Goal: Transaction & Acquisition: Purchase product/service

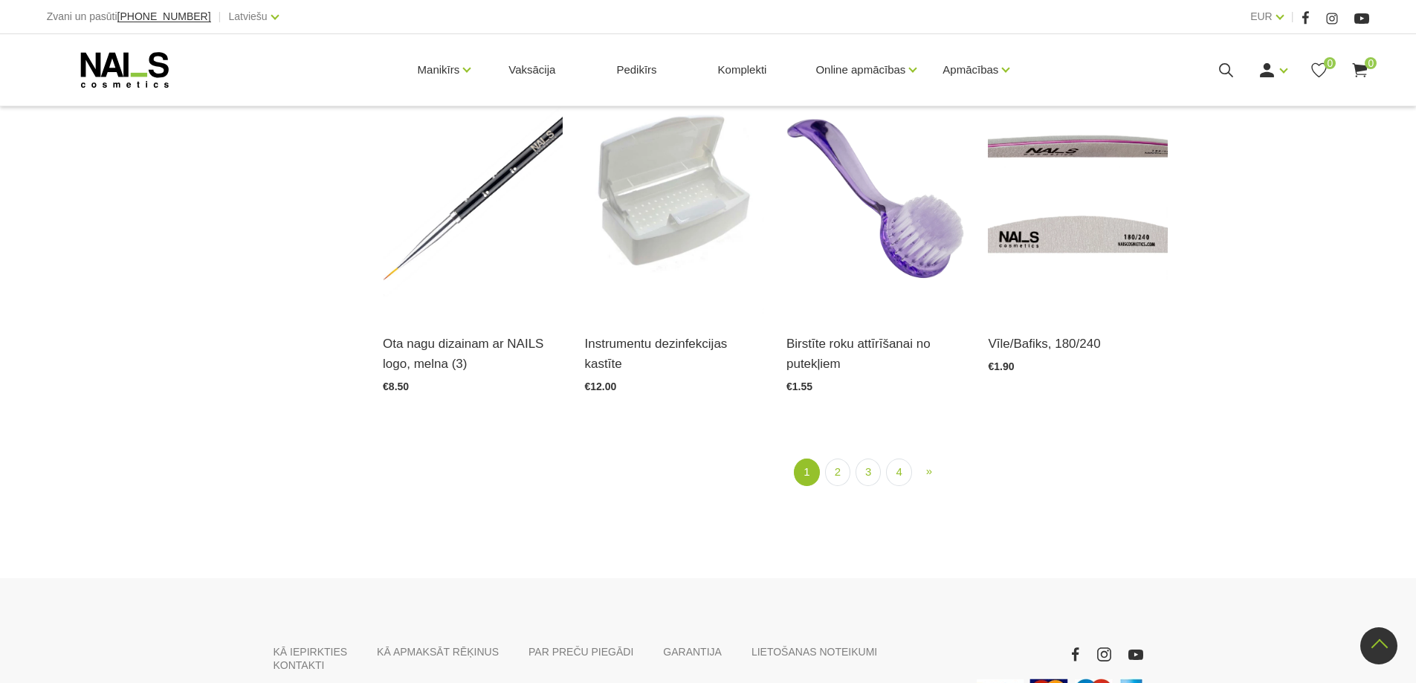
scroll to position [1859, 0]
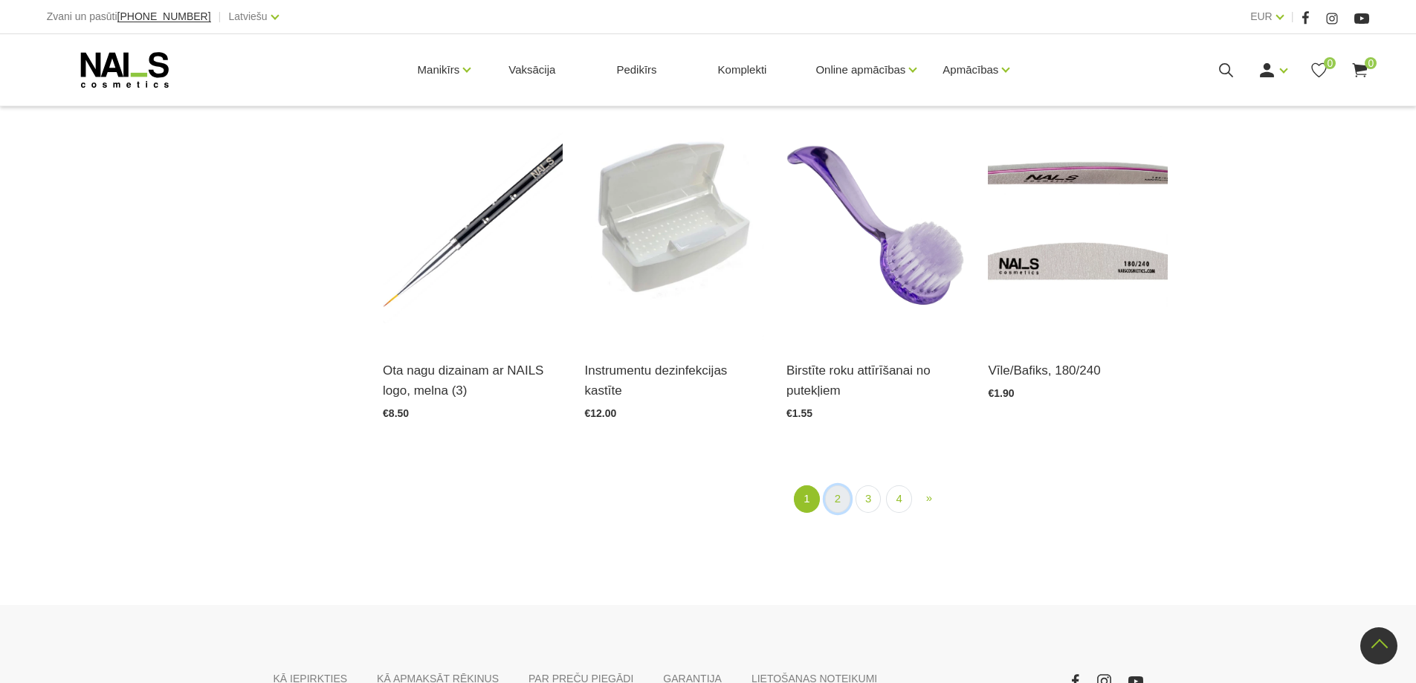
click at [843, 501] on link "2" at bounding box center [837, 499] width 25 height 28
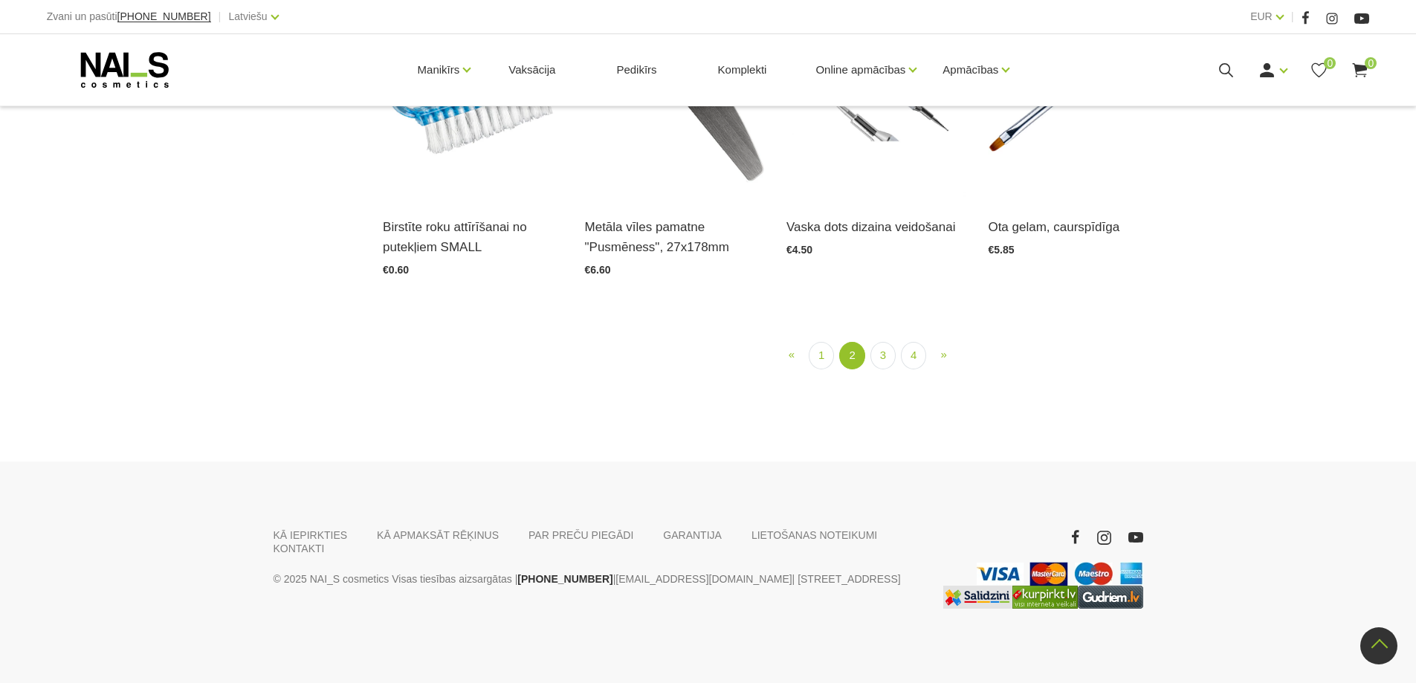
scroll to position [1717, 0]
click at [879, 369] on link "3" at bounding box center [883, 356] width 25 height 28
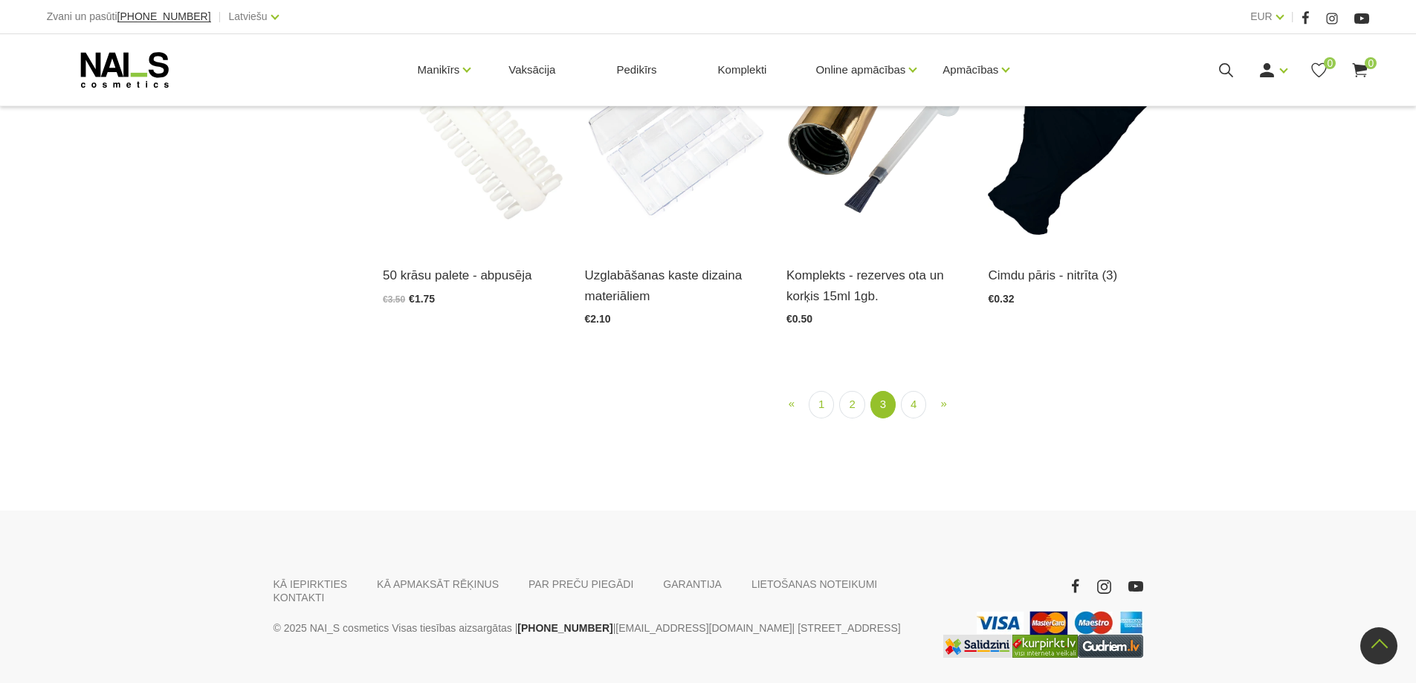
scroll to position [1642, 0]
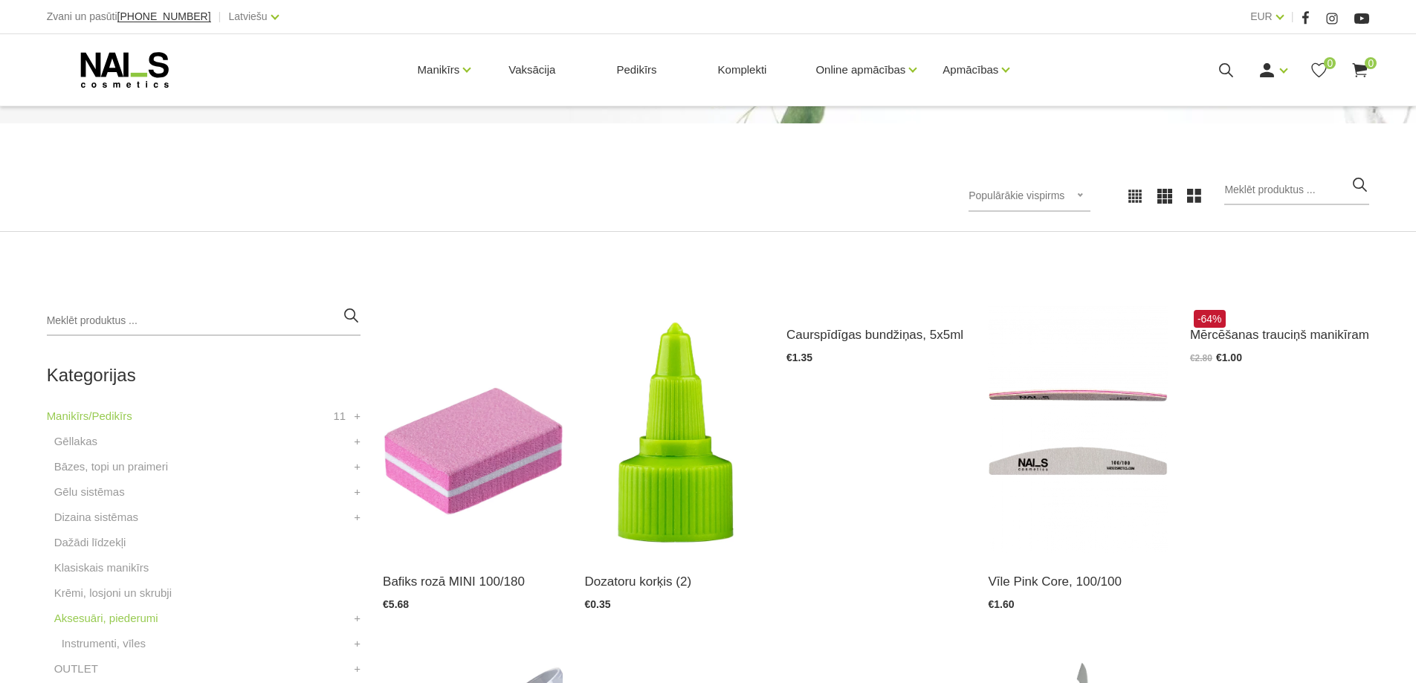
scroll to position [297, 0]
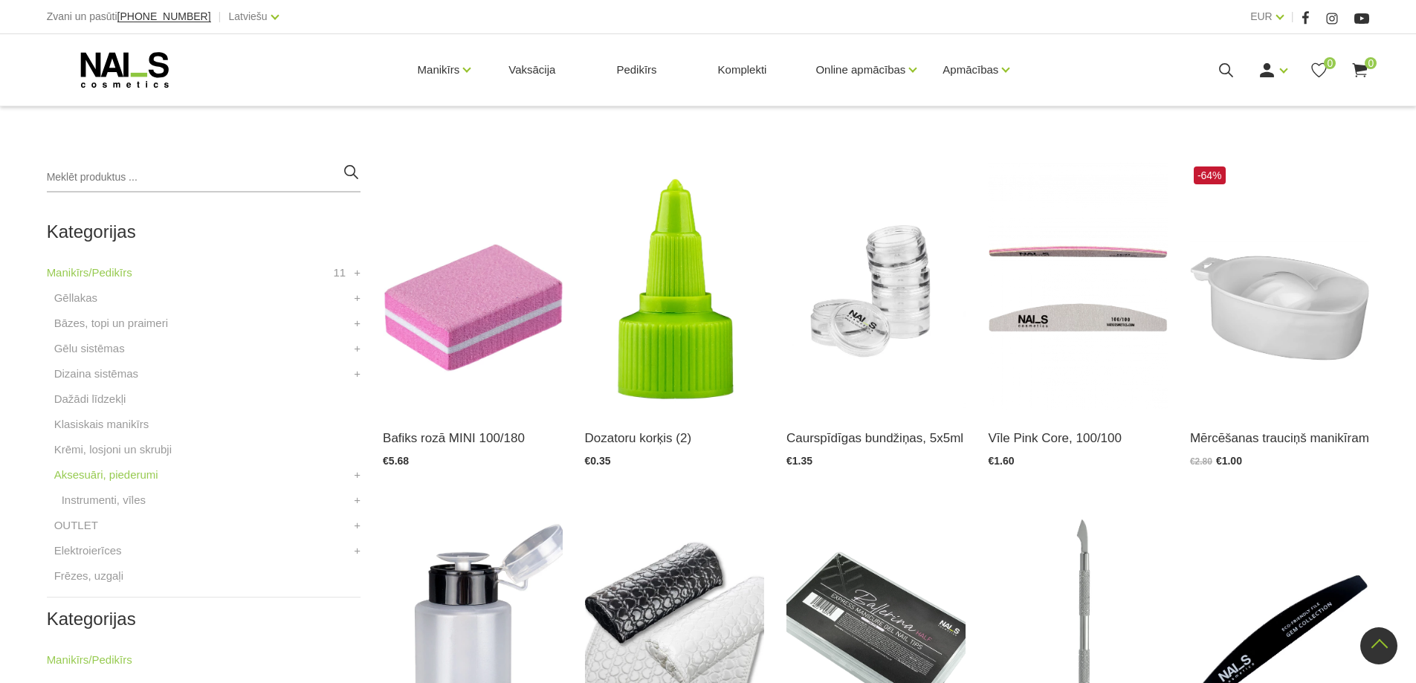
scroll to position [1859, 0]
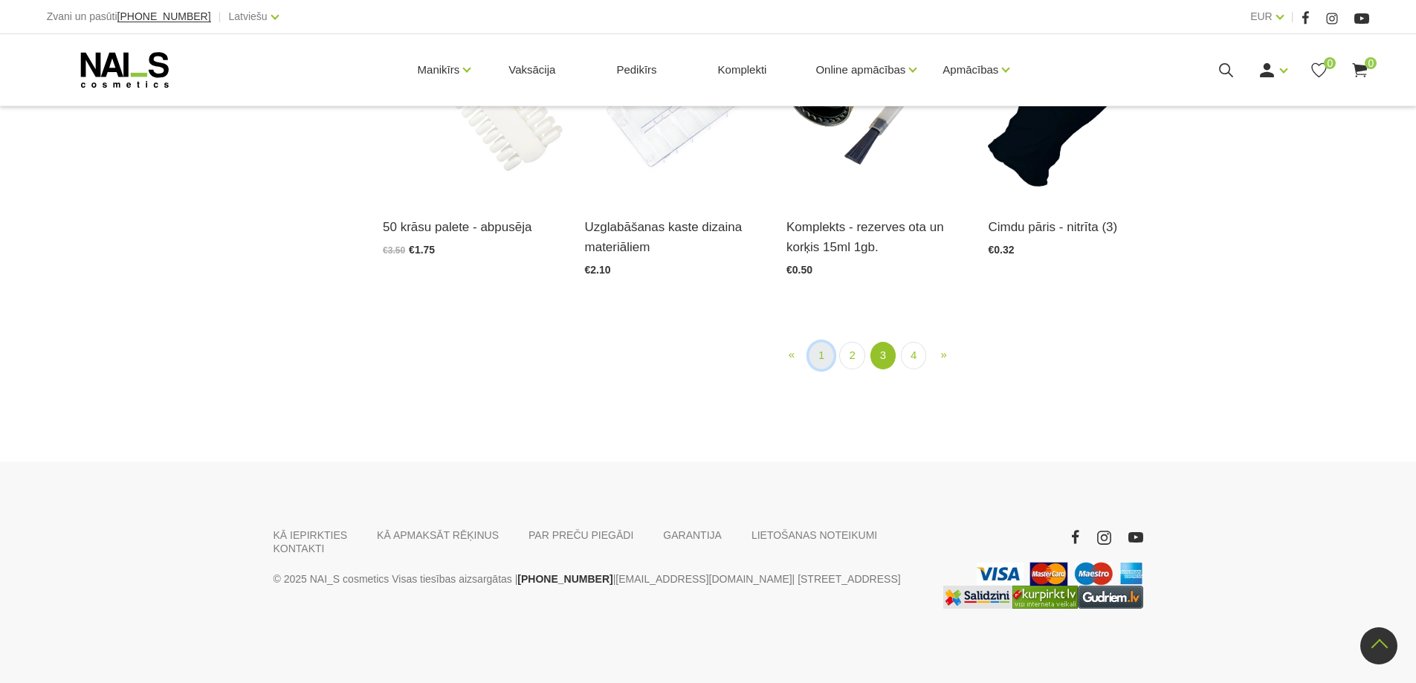
click at [827, 369] on link "1" at bounding box center [821, 356] width 25 height 28
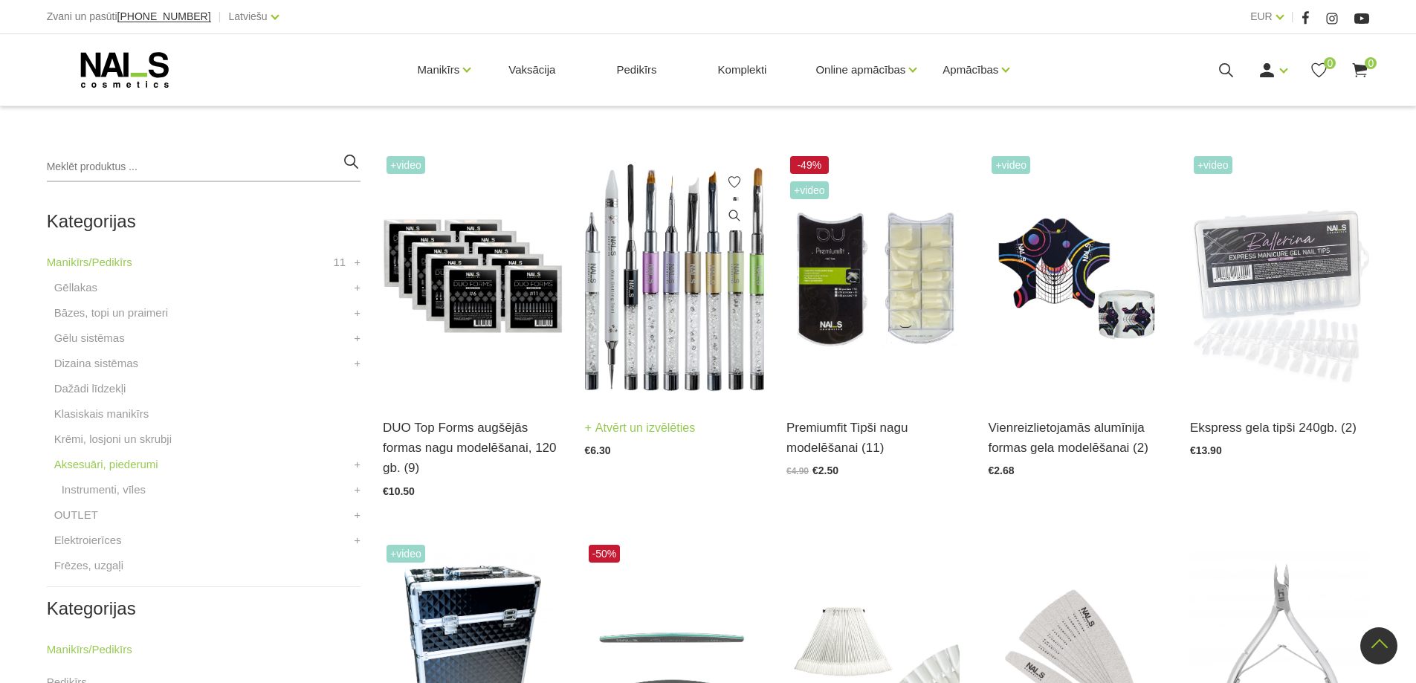
scroll to position [304, 0]
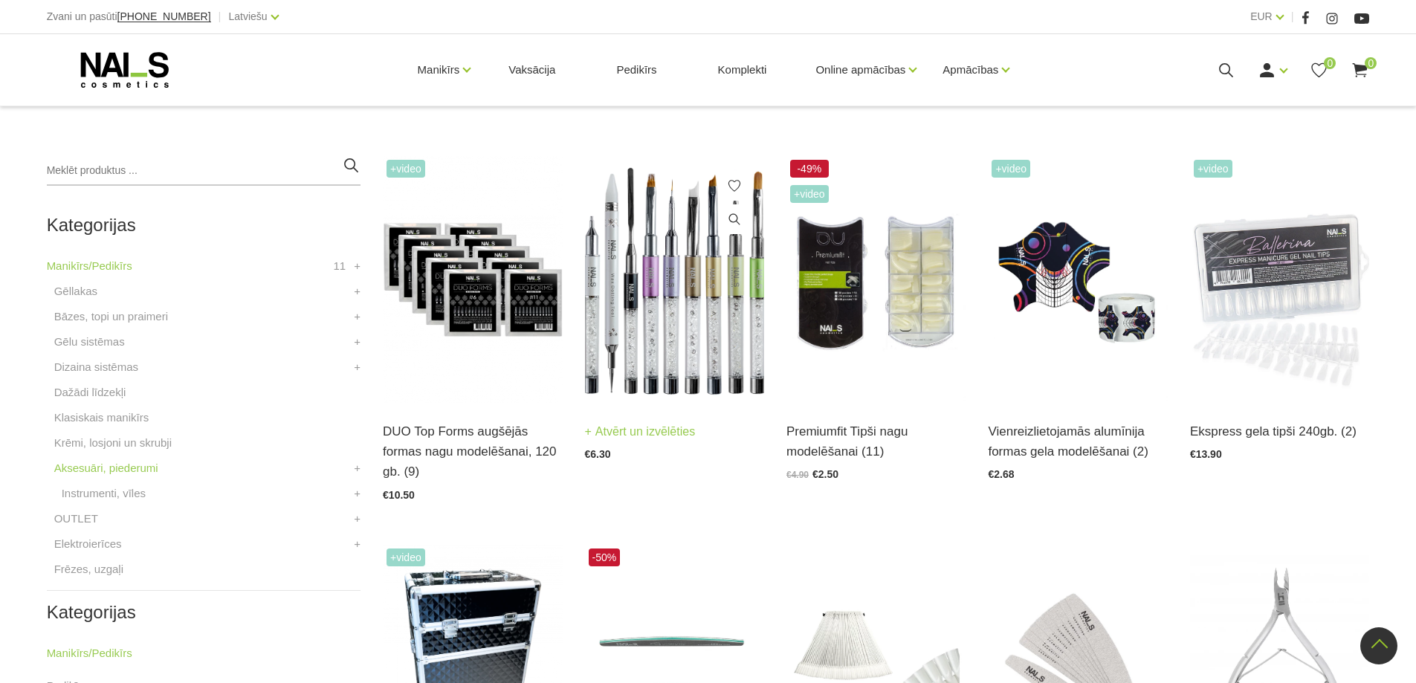
click at [709, 332] on img at bounding box center [674, 279] width 179 height 247
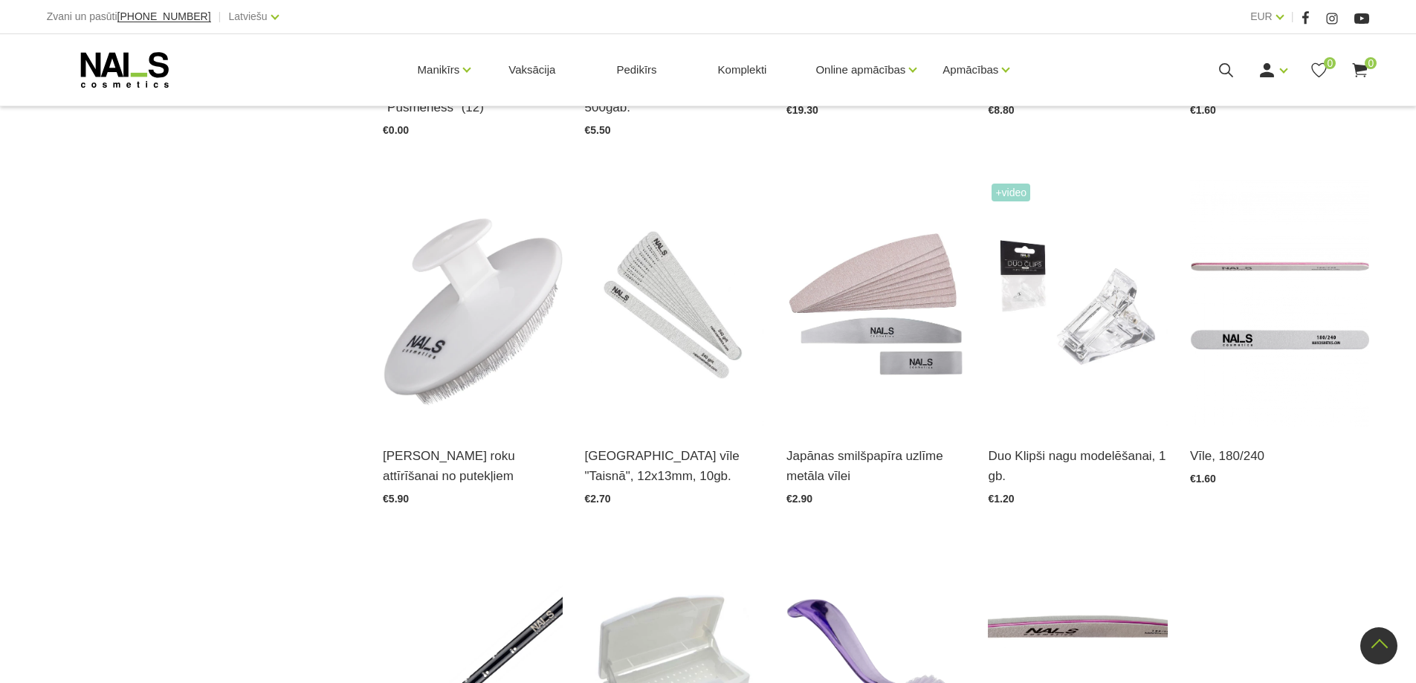
scroll to position [1717, 0]
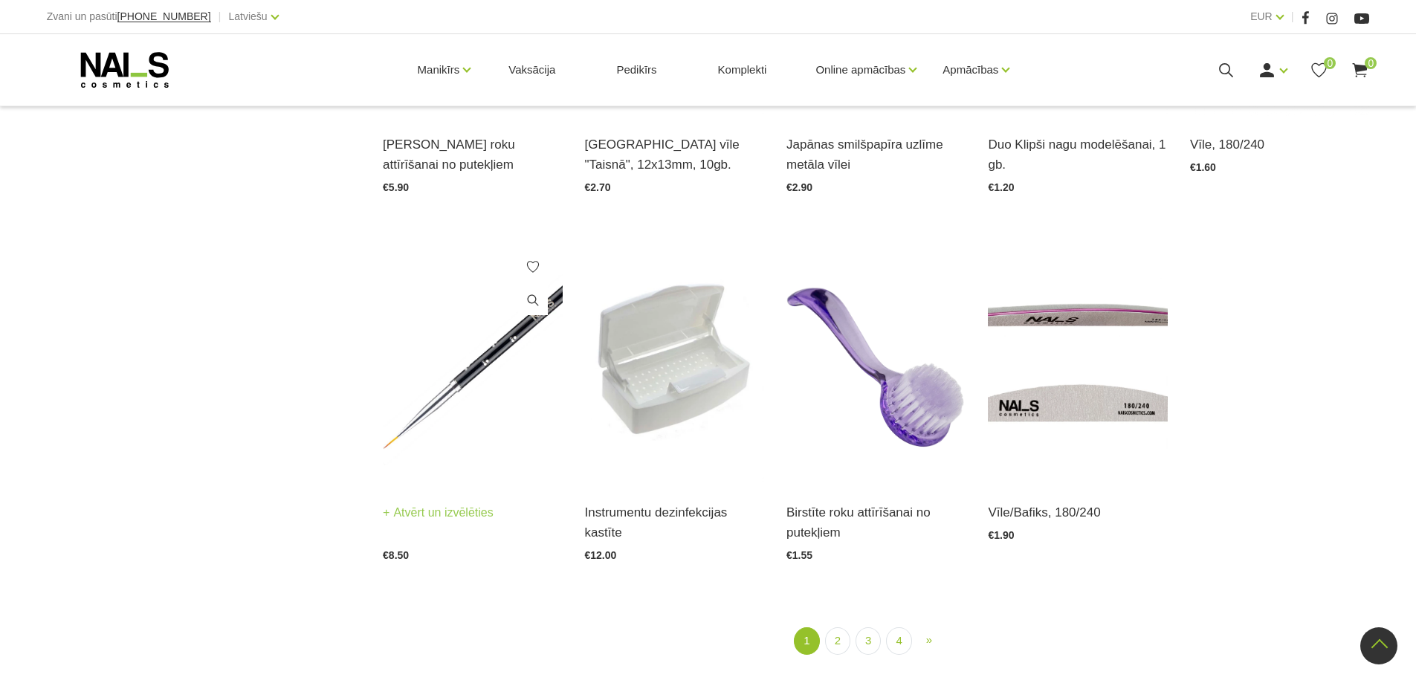
click at [505, 403] on img at bounding box center [472, 360] width 179 height 247
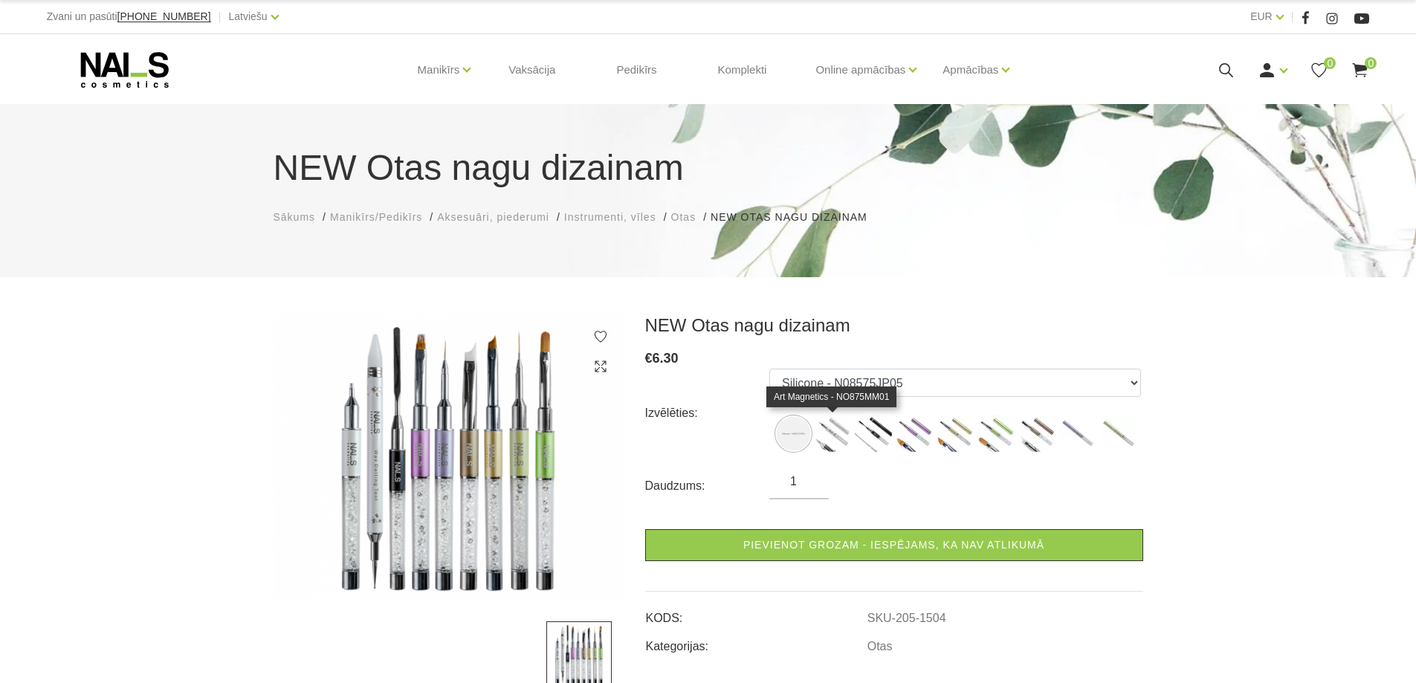
click at [839, 436] on img at bounding box center [832, 433] width 37 height 37
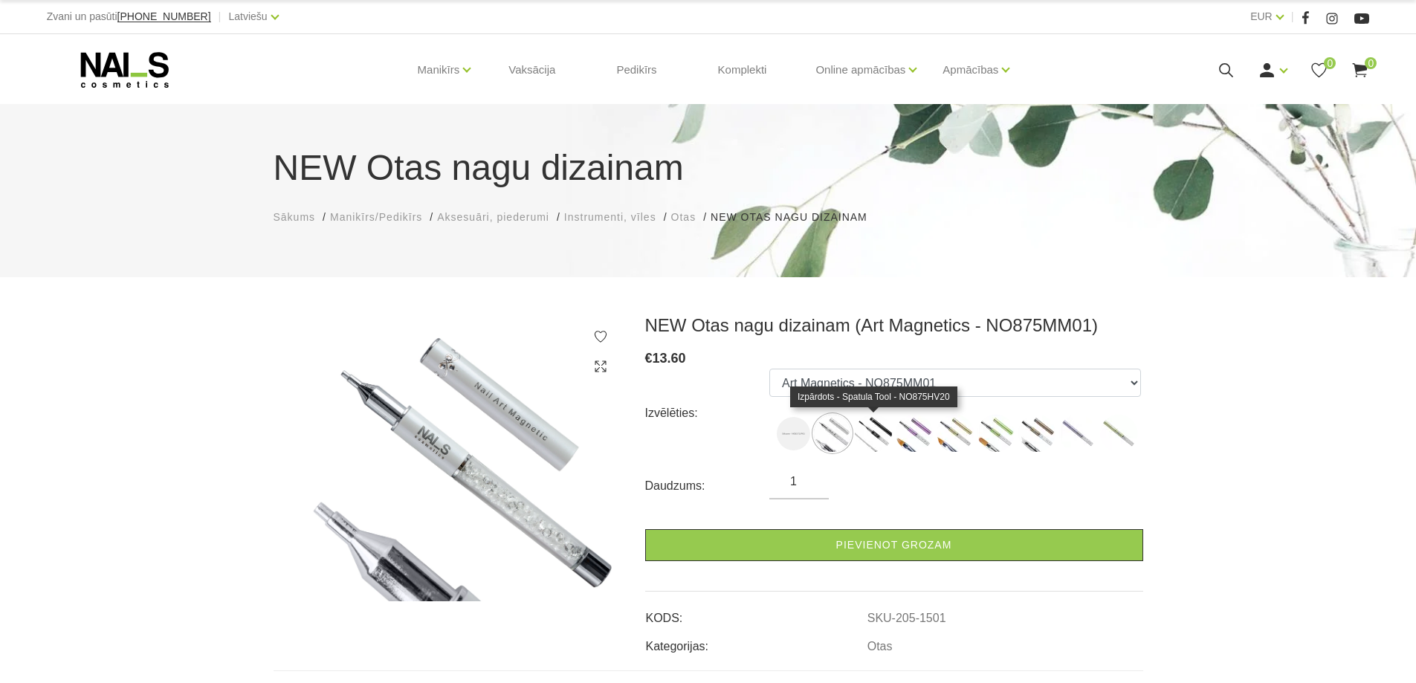
click at [879, 437] on img at bounding box center [873, 433] width 37 height 37
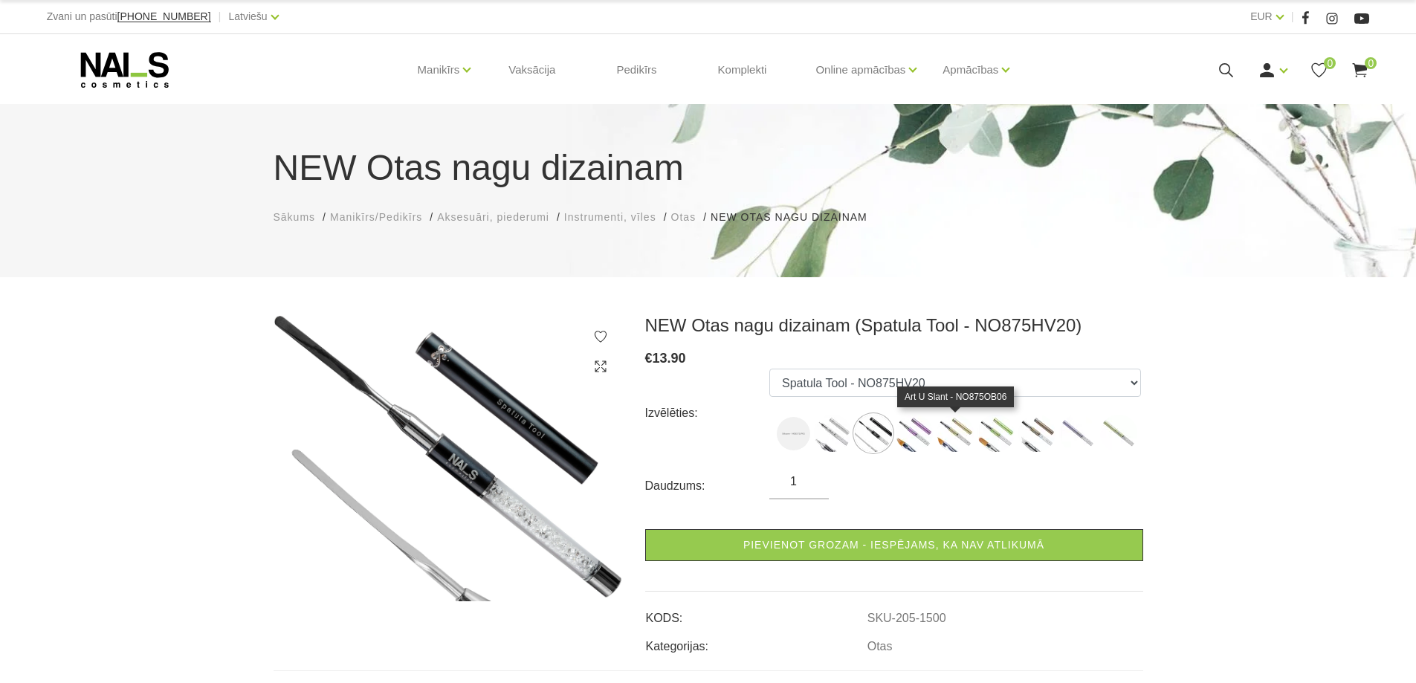
click at [952, 437] on img at bounding box center [955, 433] width 37 height 37
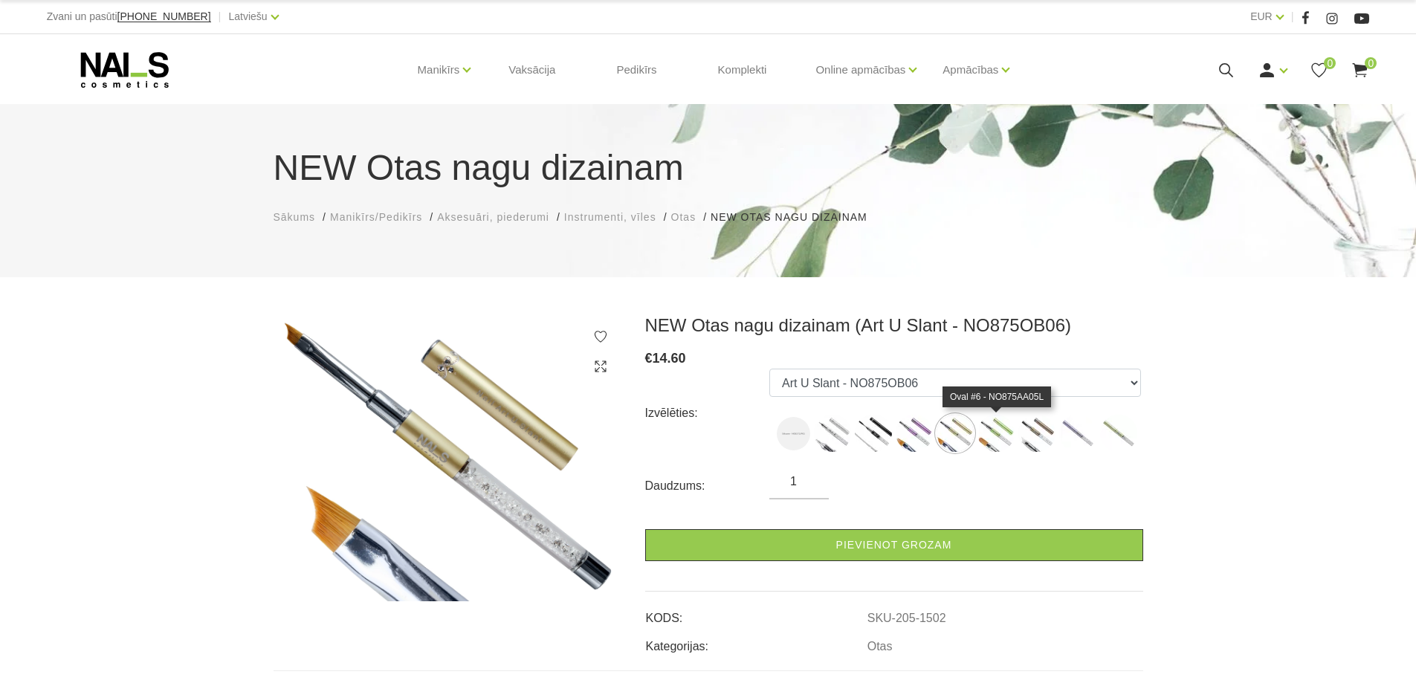
click at [1003, 439] on img at bounding box center [996, 433] width 37 height 37
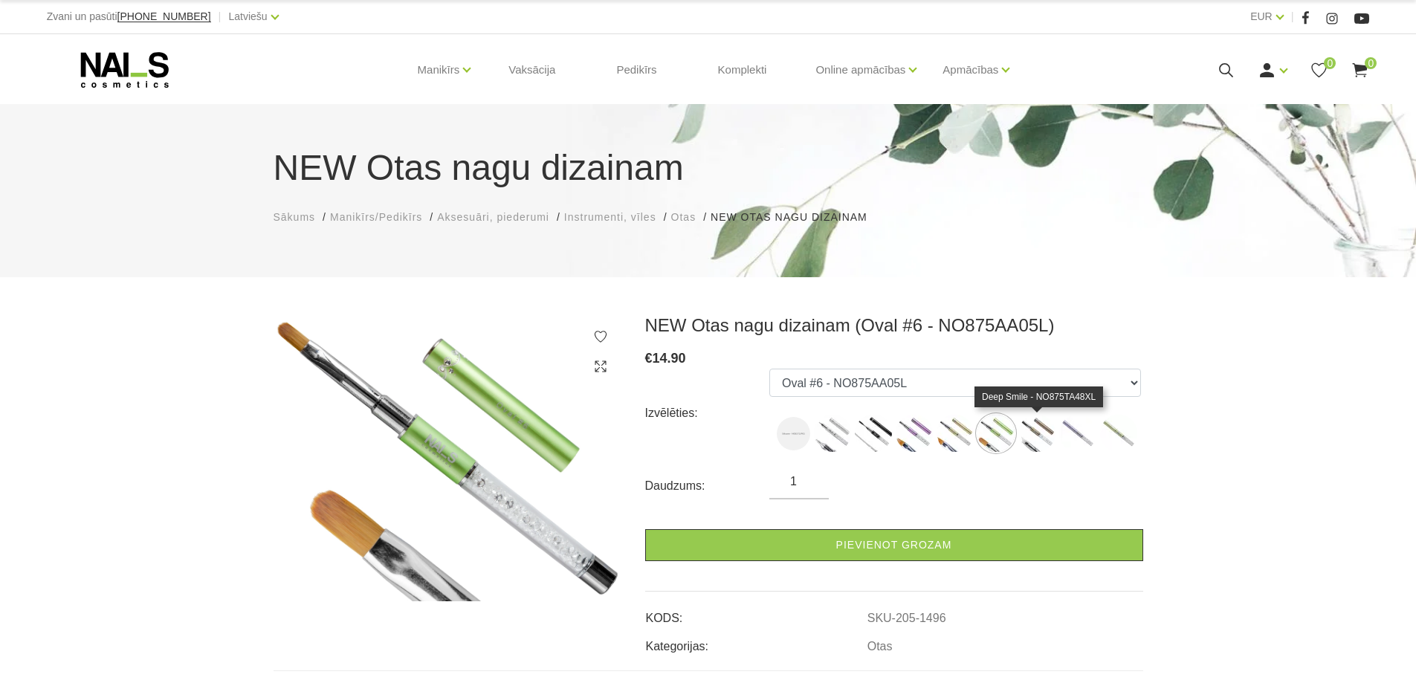
click at [1045, 433] on img at bounding box center [1037, 433] width 37 height 37
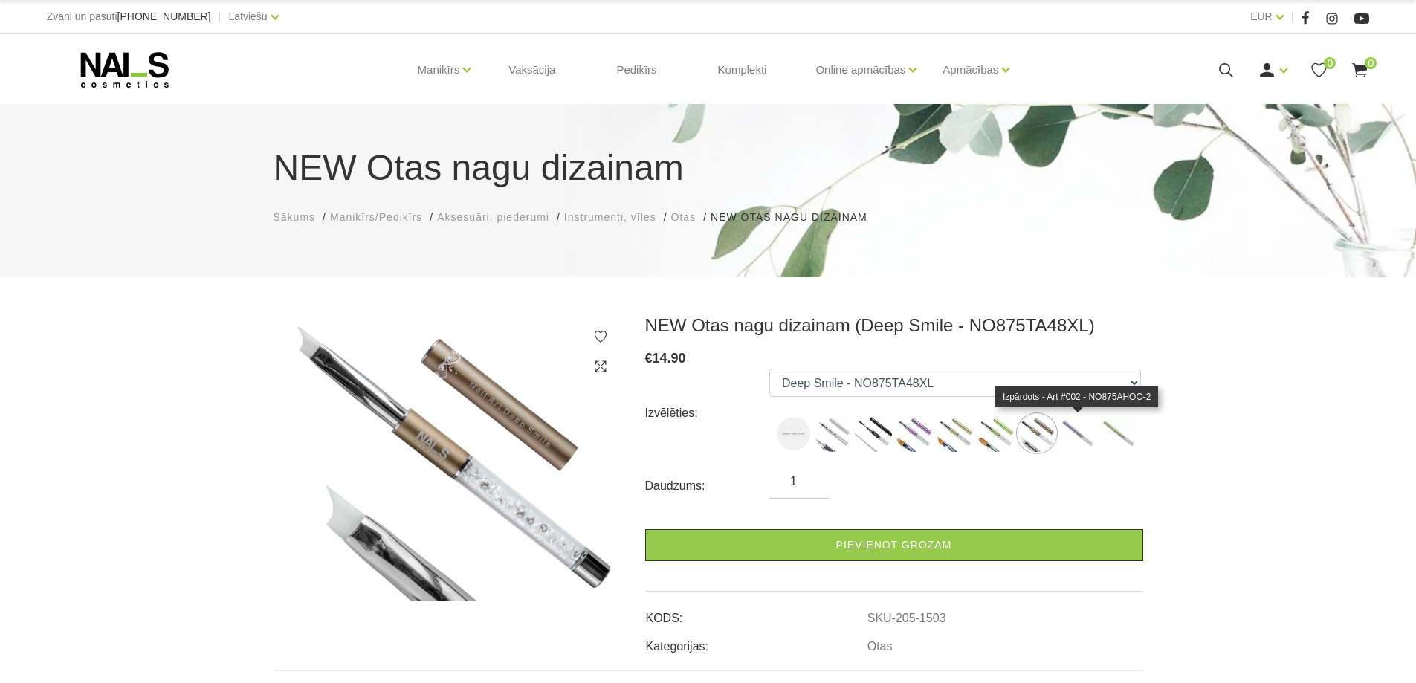
click at [1091, 431] on img at bounding box center [1077, 433] width 37 height 37
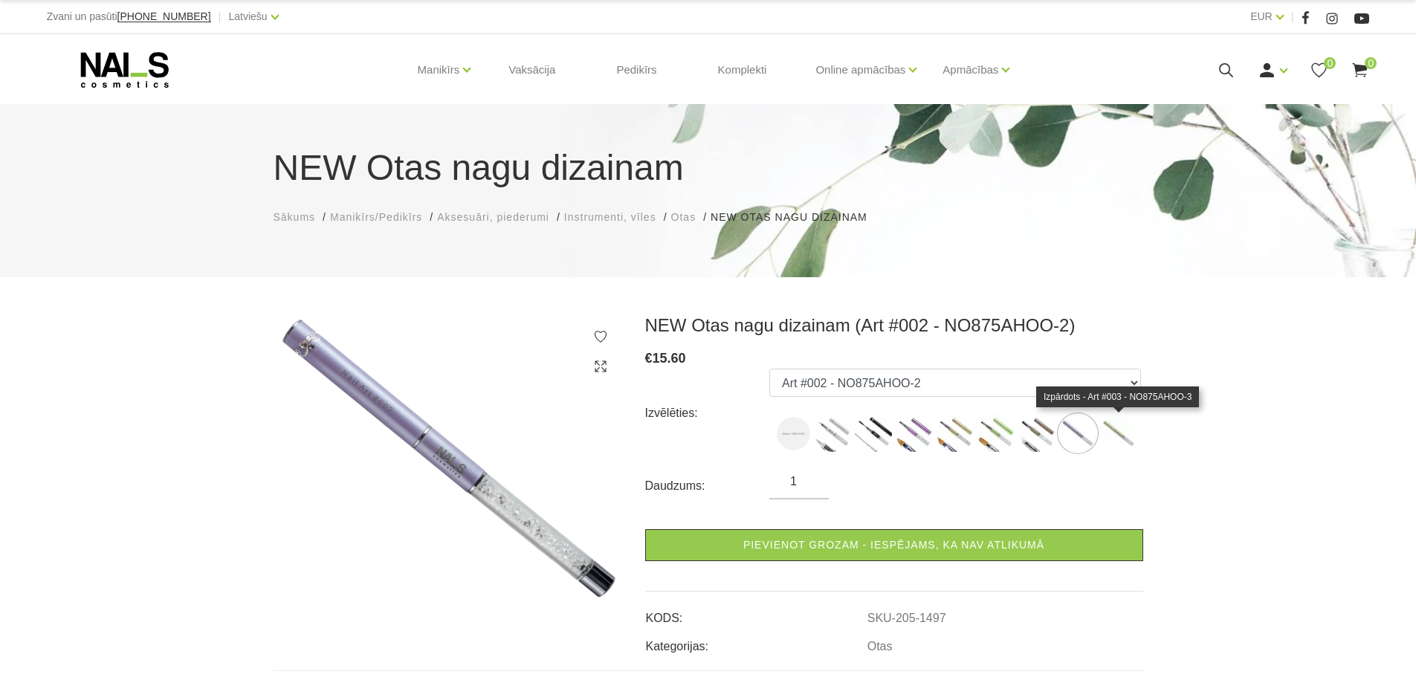
click at [1128, 424] on img at bounding box center [1118, 433] width 37 height 37
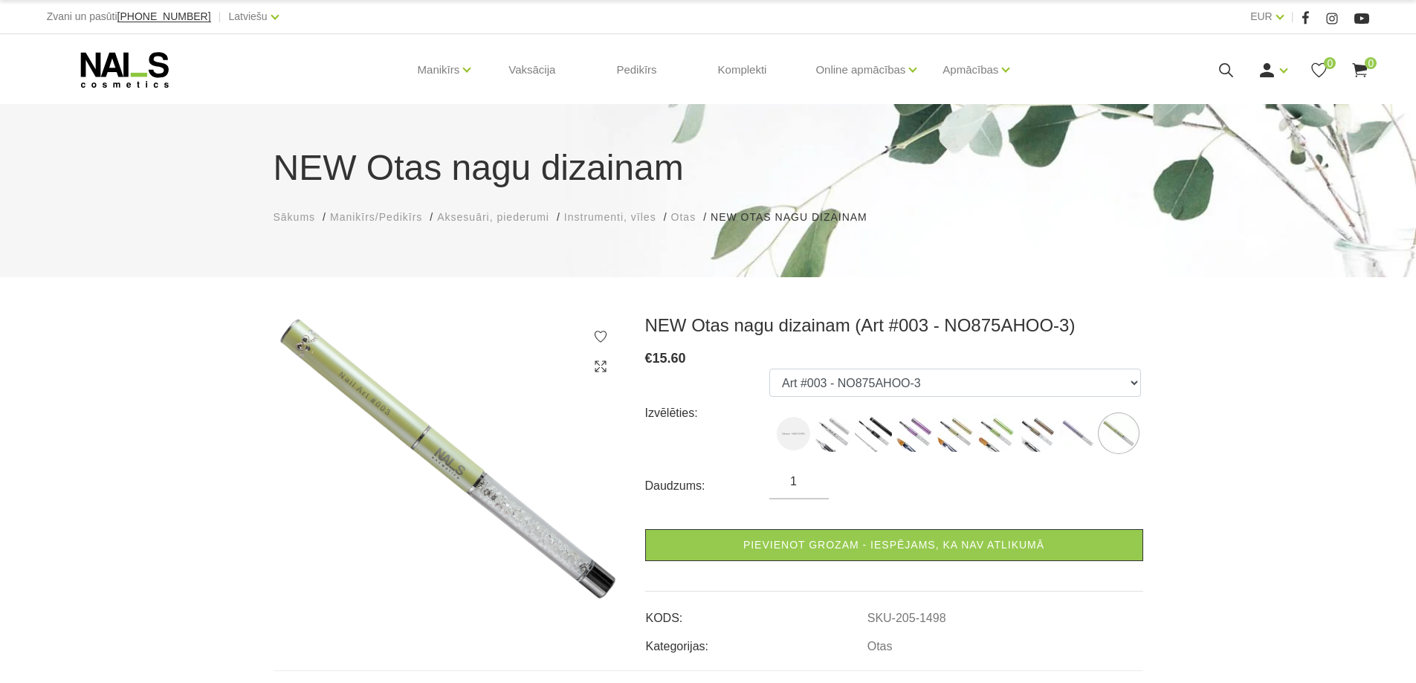
click at [1056, 427] on ul "Silicone - N08575JP05 Art Magnetics - NO875MM01 Spatula Tool - NO875HV20 Fork #…" at bounding box center [955, 413] width 372 height 89
click at [1027, 432] on img at bounding box center [1037, 433] width 37 height 37
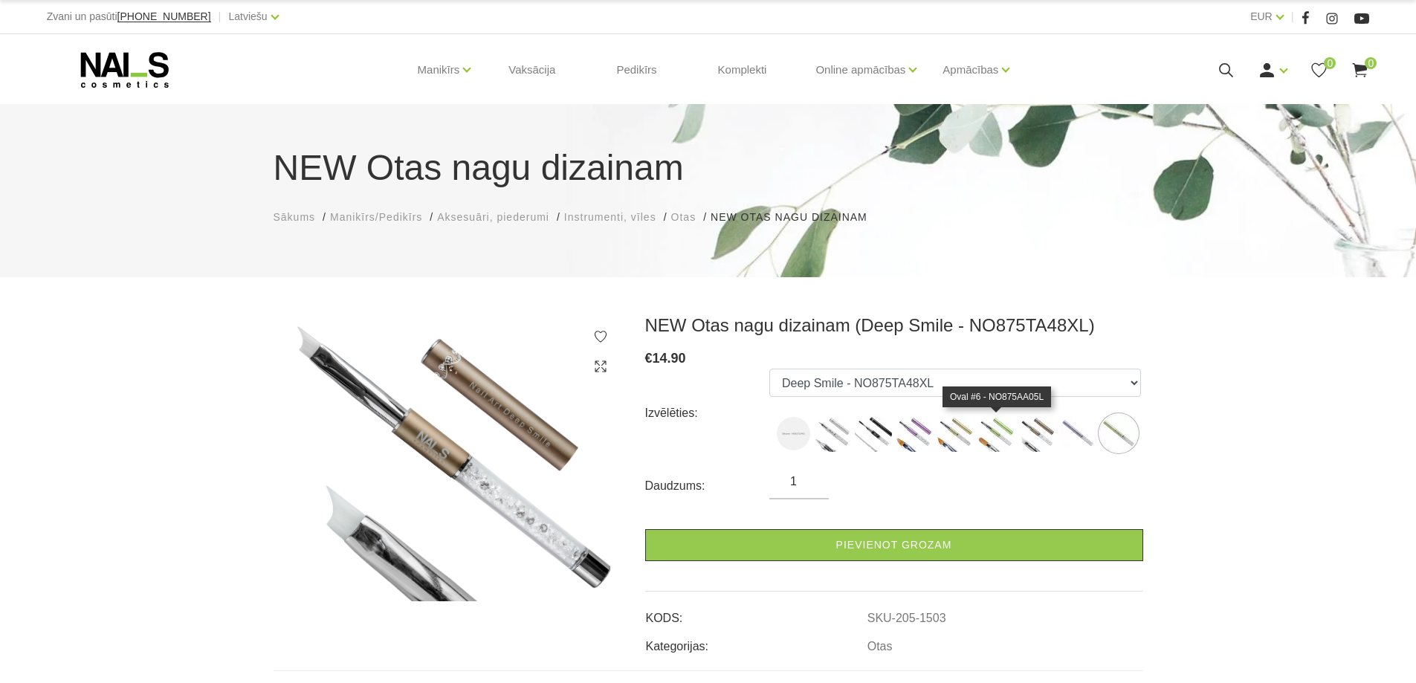
click at [1001, 433] on img at bounding box center [996, 433] width 37 height 37
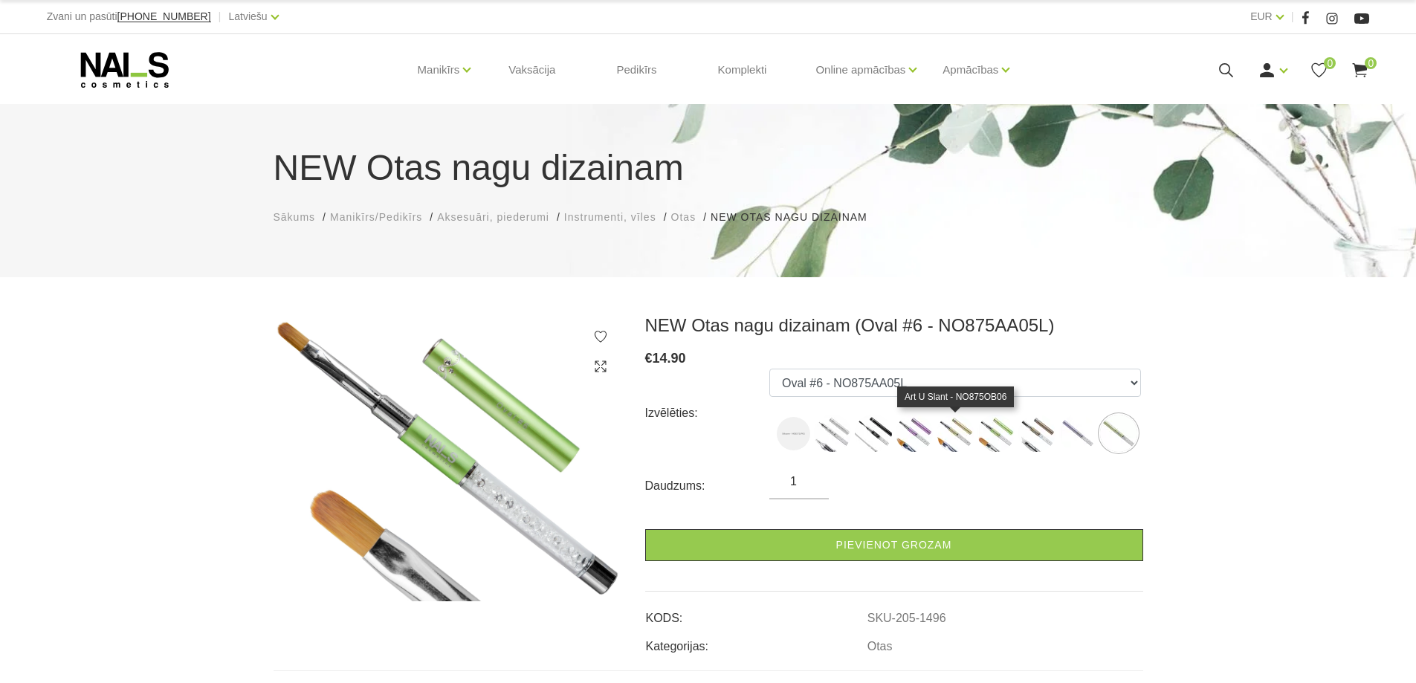
click at [955, 430] on img at bounding box center [955, 433] width 37 height 37
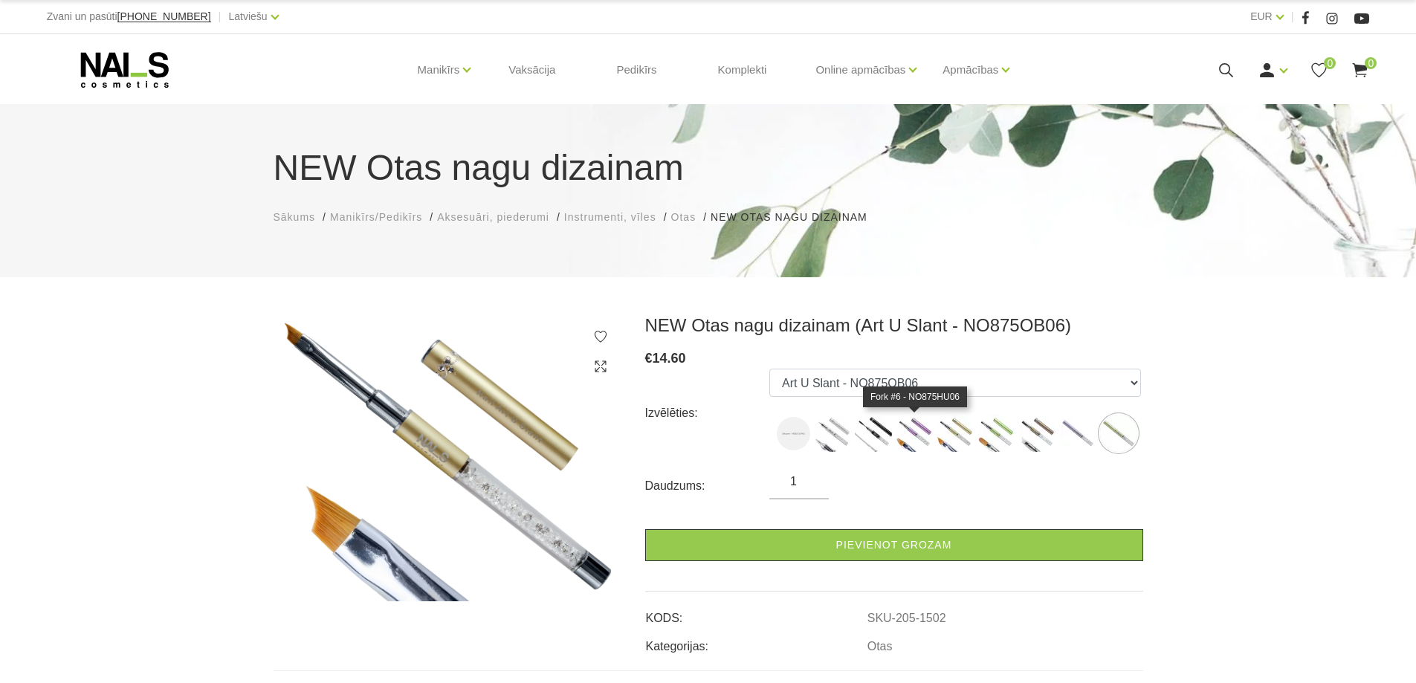
click at [917, 430] on img at bounding box center [914, 433] width 37 height 37
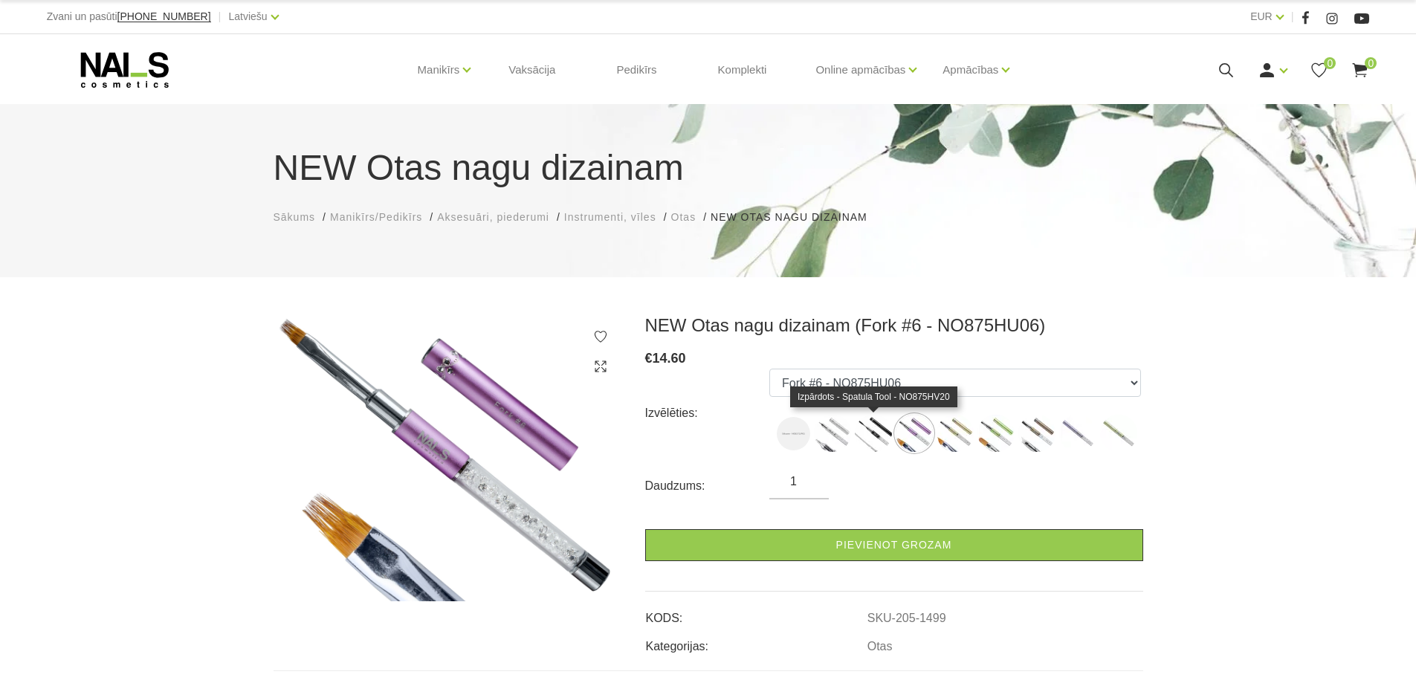
click at [865, 433] on img at bounding box center [873, 433] width 37 height 37
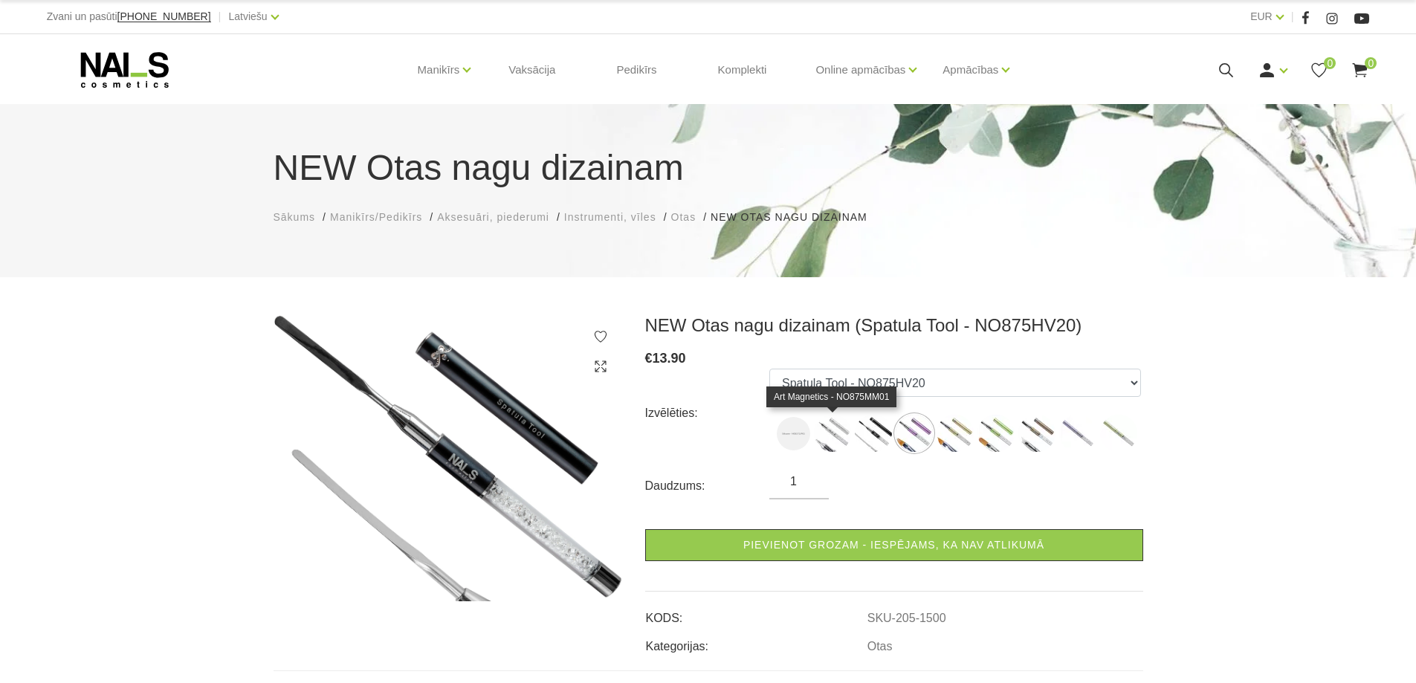
click at [818, 432] on img at bounding box center [832, 433] width 37 height 37
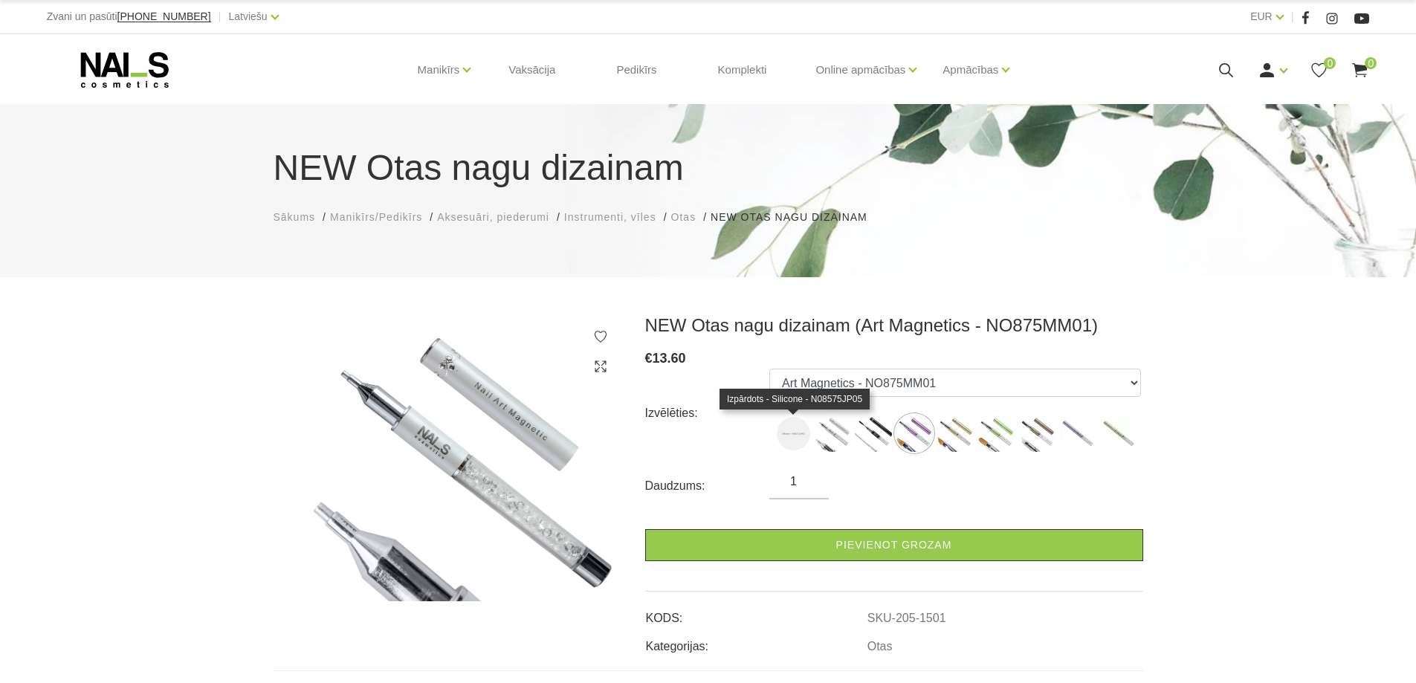
click at [791, 433] on img at bounding box center [793, 433] width 33 height 33
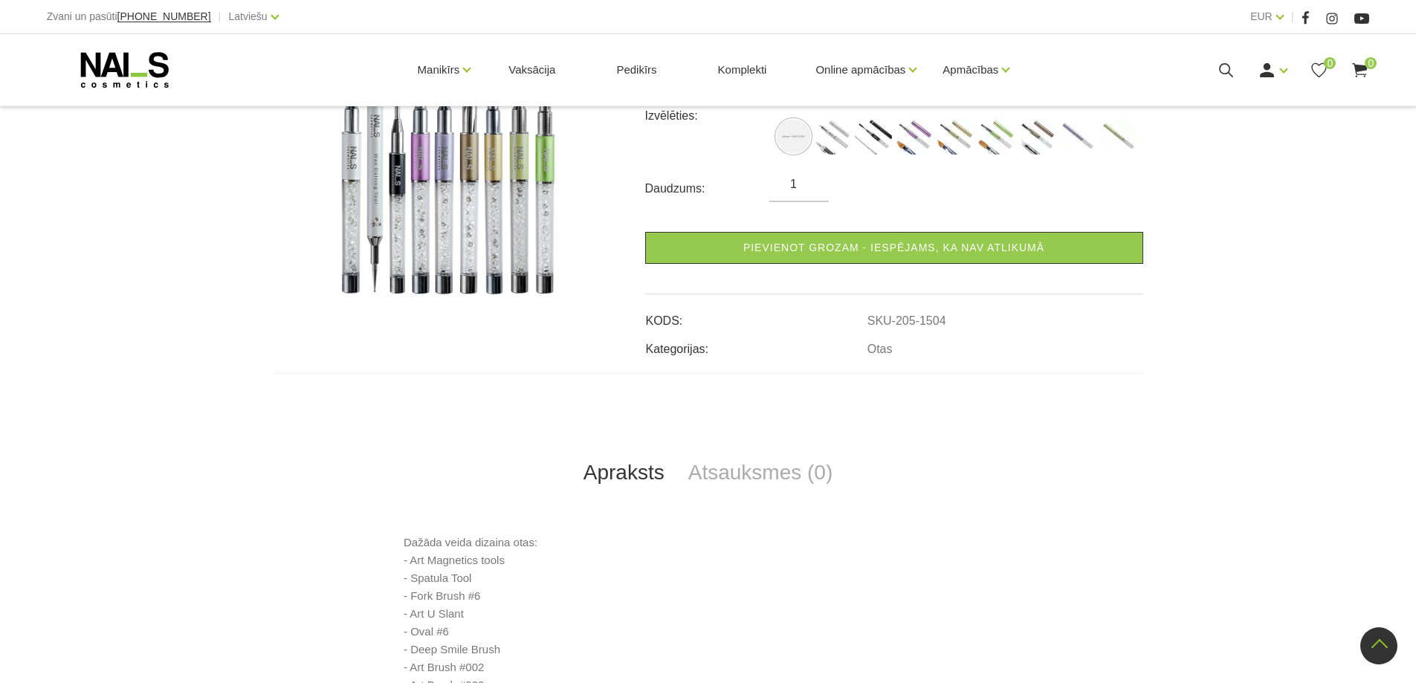
scroll to position [149, 0]
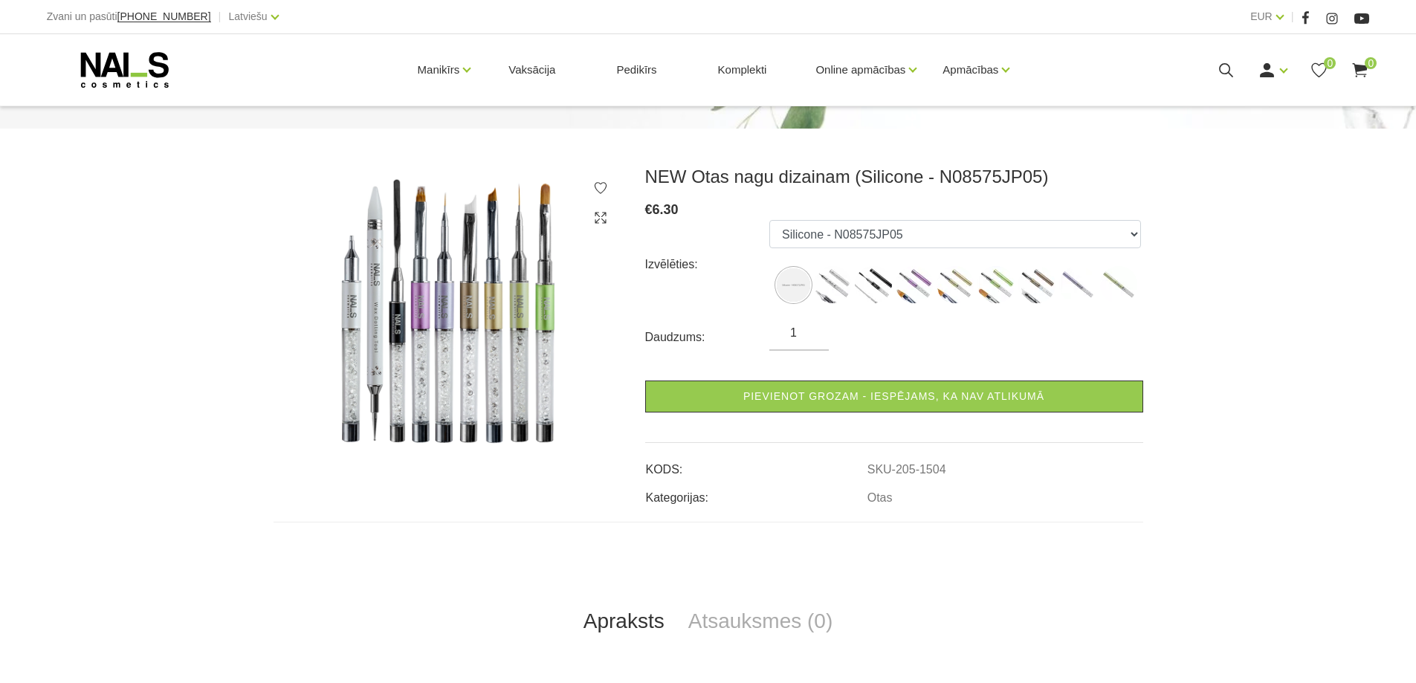
click at [857, 248] on ul "Silicone - N08575JP05 Art Magnetics - NO875MM01 Spatula Tool - NO875HV20 Fork #…" at bounding box center [955, 264] width 372 height 89
click at [851, 242] on select "Silicone - N08575JP05 Art Magnetics - NO875MM01 Spatula Tool - NO875HV20 Fork #…" at bounding box center [955, 234] width 372 height 28
select select "1503"
click at [769, 220] on select "Silicone - N08575JP05 Art Magnetics - NO875MM01 Spatula Tool - NO875HV20 Fork #…" at bounding box center [955, 234] width 372 height 28
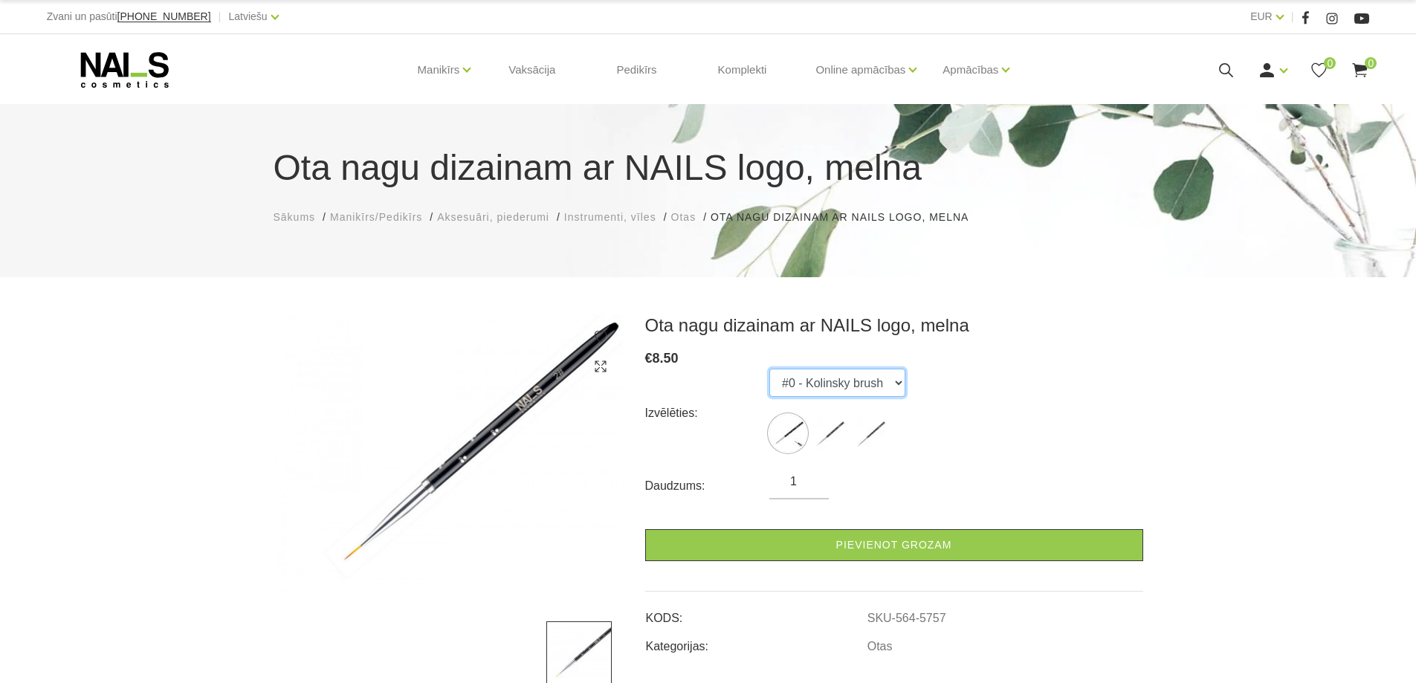
click at [830, 380] on select "#0 - Kolinsky brush #3 - Kolinsky brush #1 - Kolinsky brush" at bounding box center [837, 383] width 136 height 28
click at [769, 369] on select "#0 - Kolinsky brush #3 - Kolinsky brush #1 - Kolinsky brush" at bounding box center [837, 383] width 136 height 28
click at [842, 382] on select "#0 - Kolinsky brush #3 - Kolinsky brush #1 - Kolinsky brush" at bounding box center [837, 383] width 136 height 28
click at [769, 369] on select "#0 - Kolinsky brush #3 - Kolinsky brush #1 - Kolinsky brush" at bounding box center [837, 383] width 136 height 28
click at [833, 392] on select "#0 - Kolinsky brush #3 - Kolinsky brush #1 - Kolinsky brush" at bounding box center [837, 383] width 136 height 28
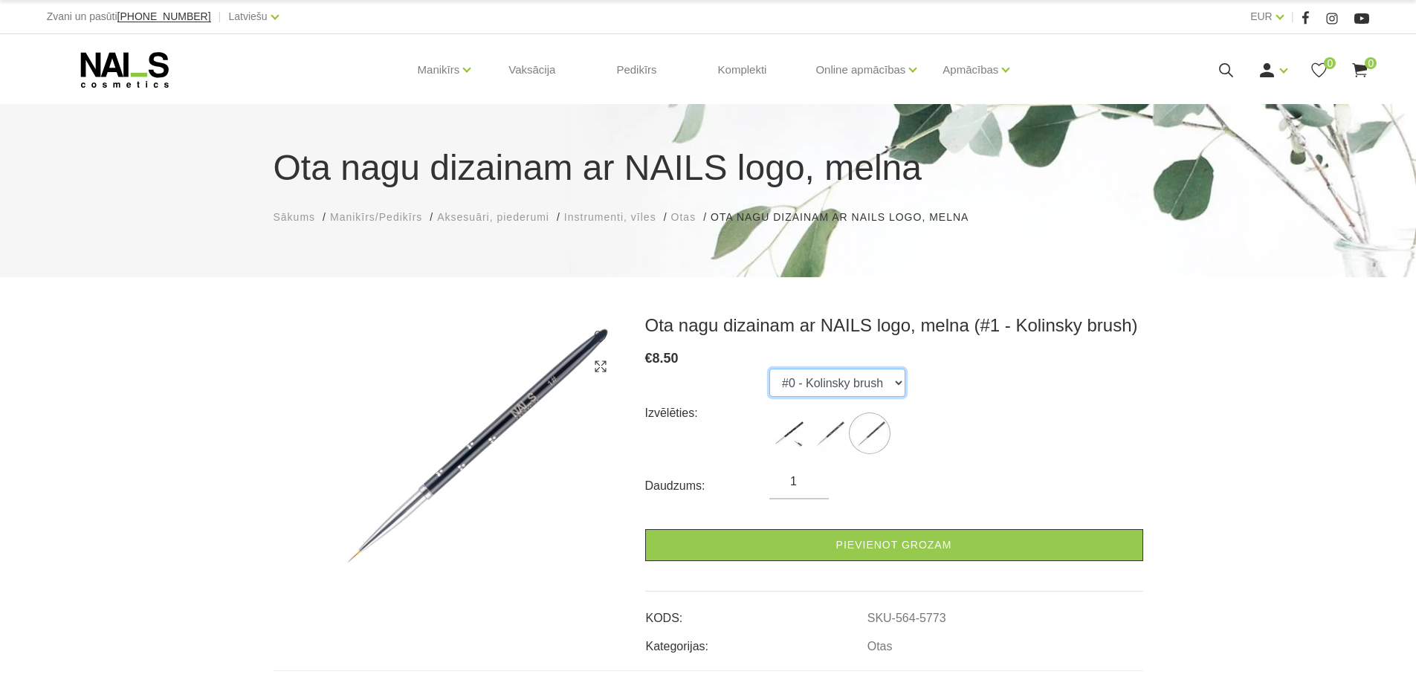
click at [769, 369] on select "#0 - Kolinsky brush #3 - Kolinsky brush #1 - Kolinsky brush" at bounding box center [837, 383] width 136 height 28
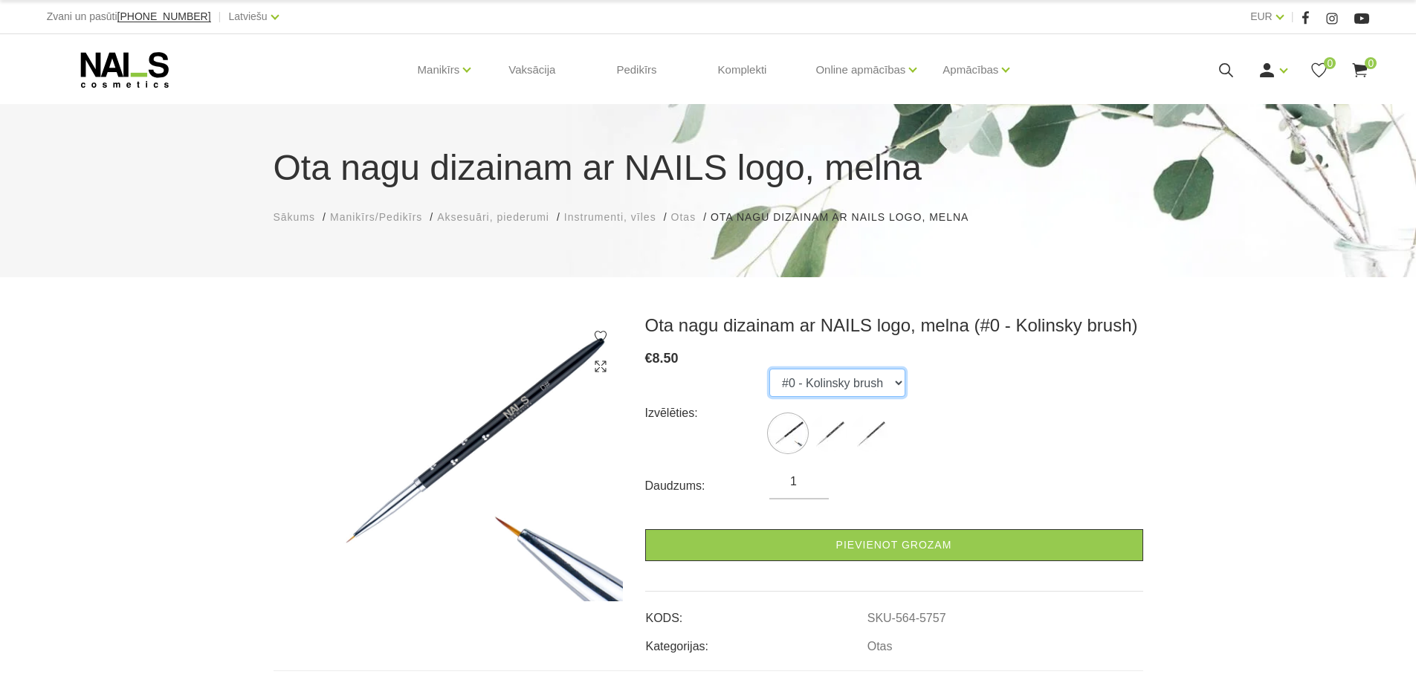
click at [839, 390] on select "#0 - Kolinsky brush #3 - Kolinsky brush #1 - Kolinsky brush" at bounding box center [837, 383] width 136 height 28
click at [769, 369] on select "#0 - Kolinsky brush #3 - Kolinsky brush #1 - Kolinsky brush" at bounding box center [837, 383] width 136 height 28
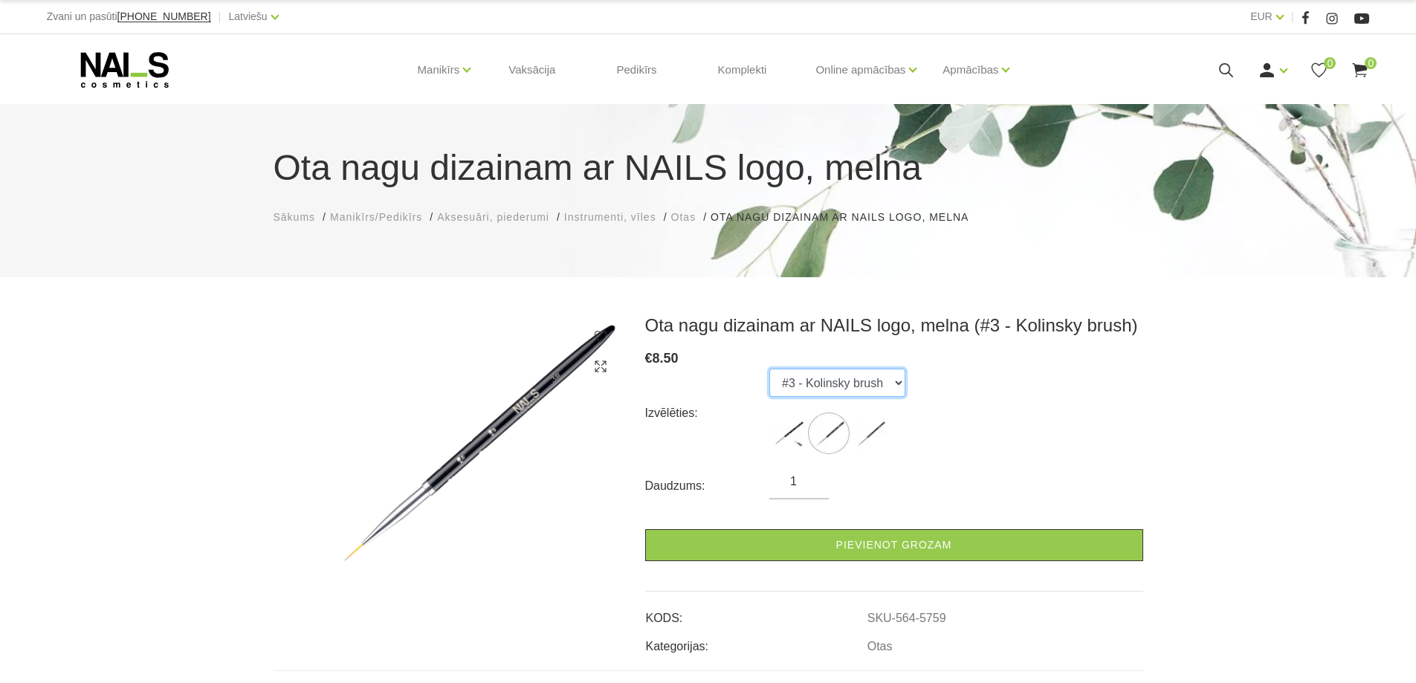
click at [845, 387] on select "#0 - Kolinsky brush #3 - Kolinsky brush #1 - Kolinsky brush" at bounding box center [837, 383] width 136 height 28
click at [769, 369] on select "#0 - Kolinsky brush #3 - Kolinsky brush #1 - Kolinsky brush" at bounding box center [837, 383] width 136 height 28
click at [826, 422] on img at bounding box center [828, 433] width 37 height 37
select select "5759"
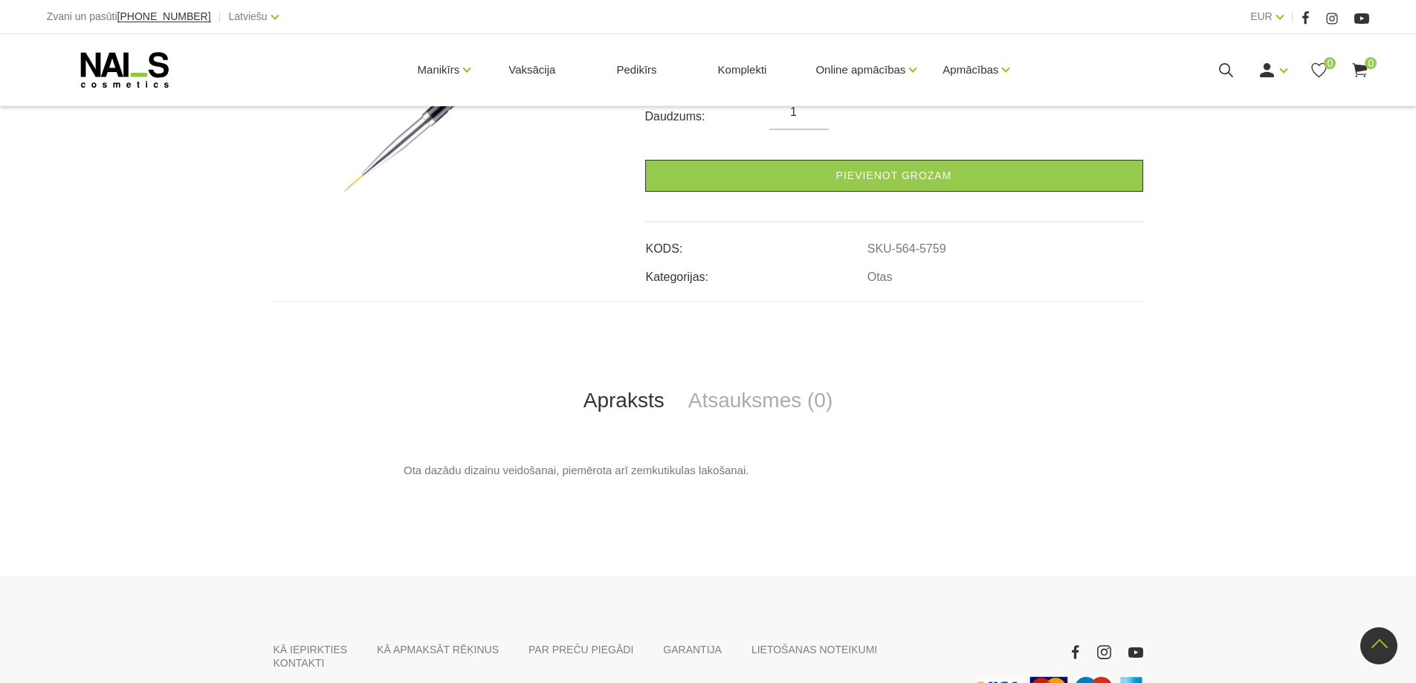
scroll to position [297, 0]
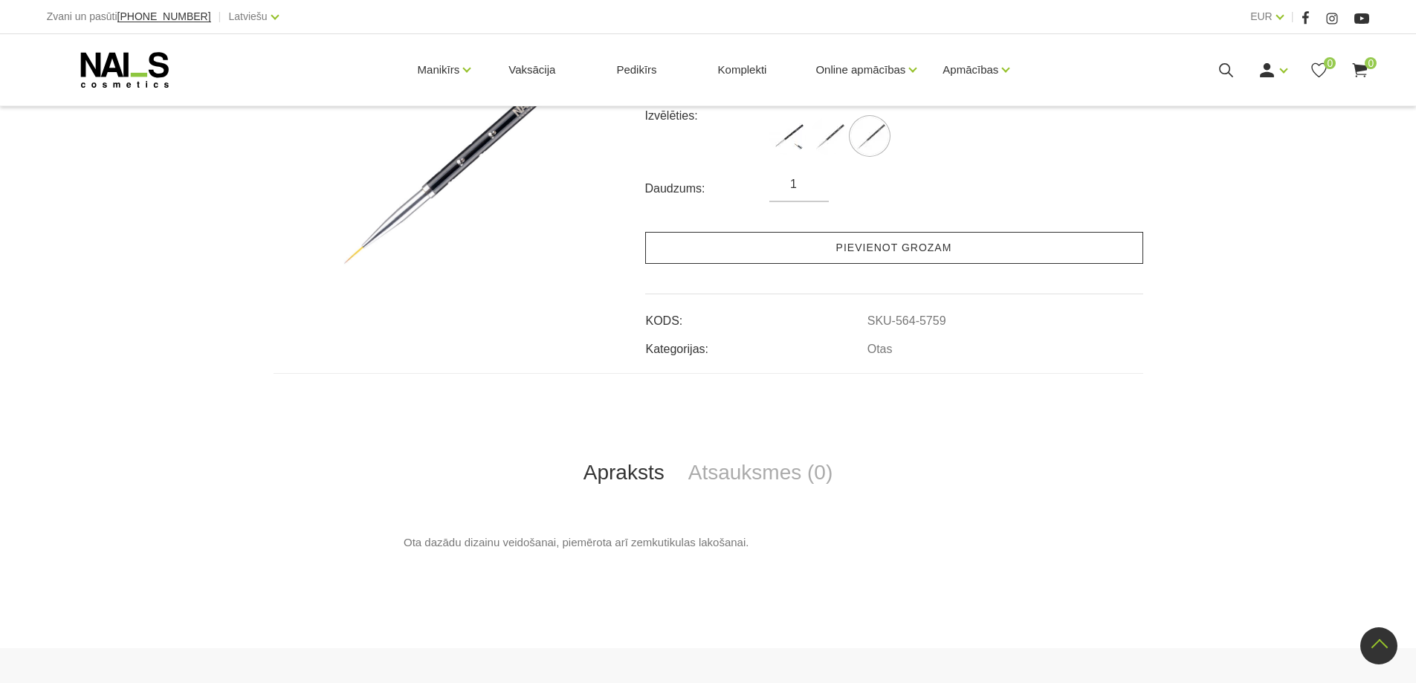
click at [911, 262] on link "Pievienot grozam" at bounding box center [894, 248] width 498 height 32
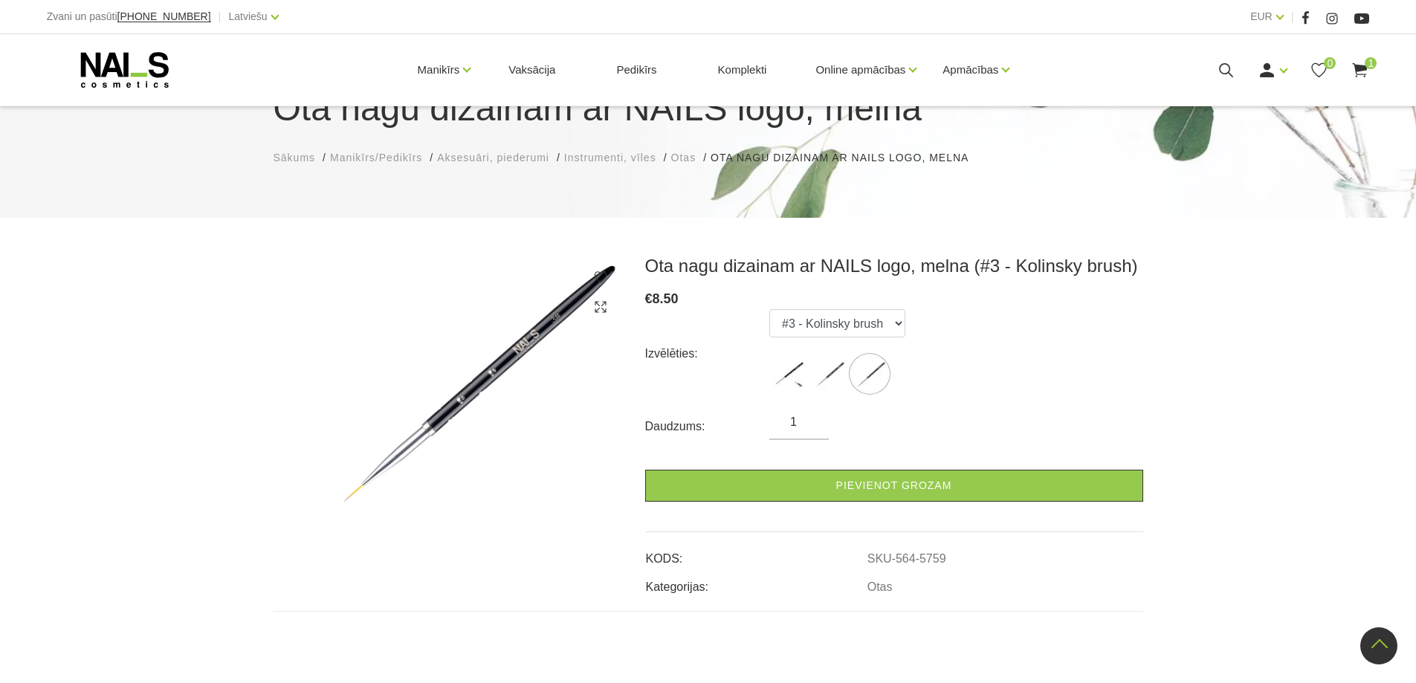
scroll to position [0, 0]
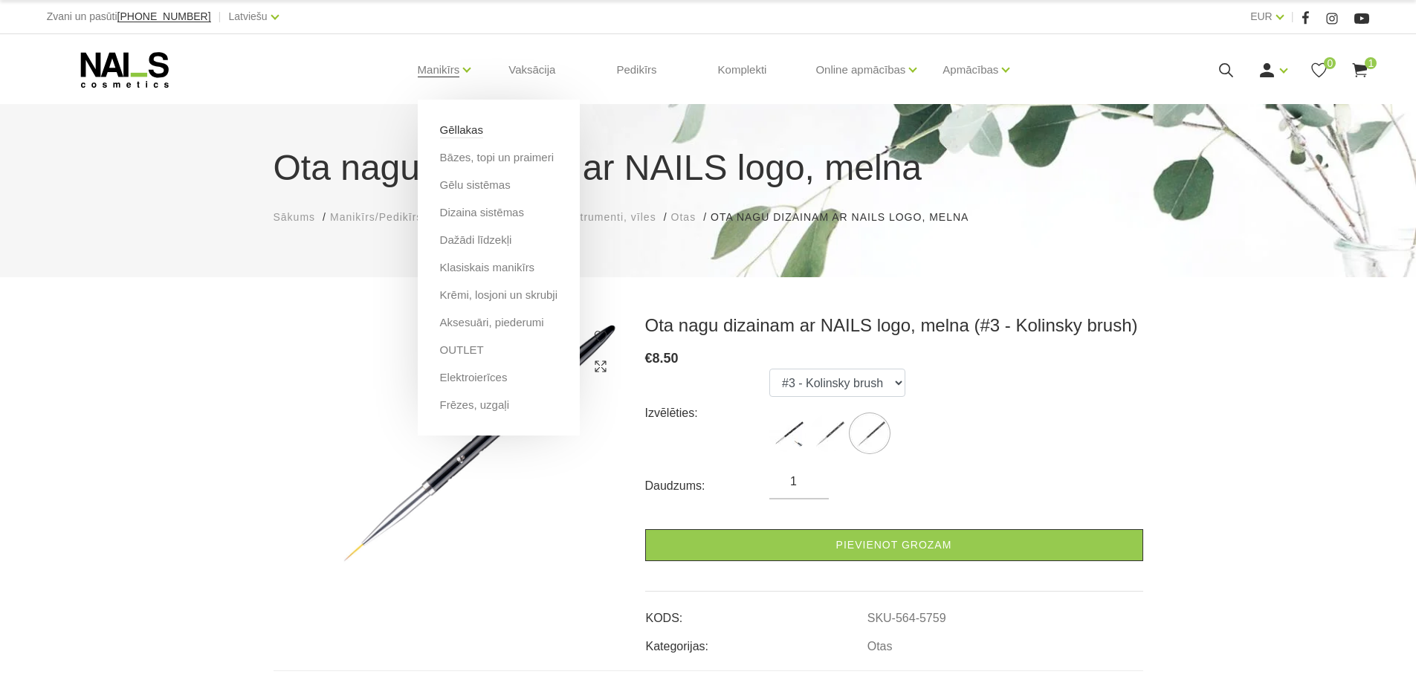
click at [463, 129] on link "Gēllakas" at bounding box center [461, 130] width 43 height 16
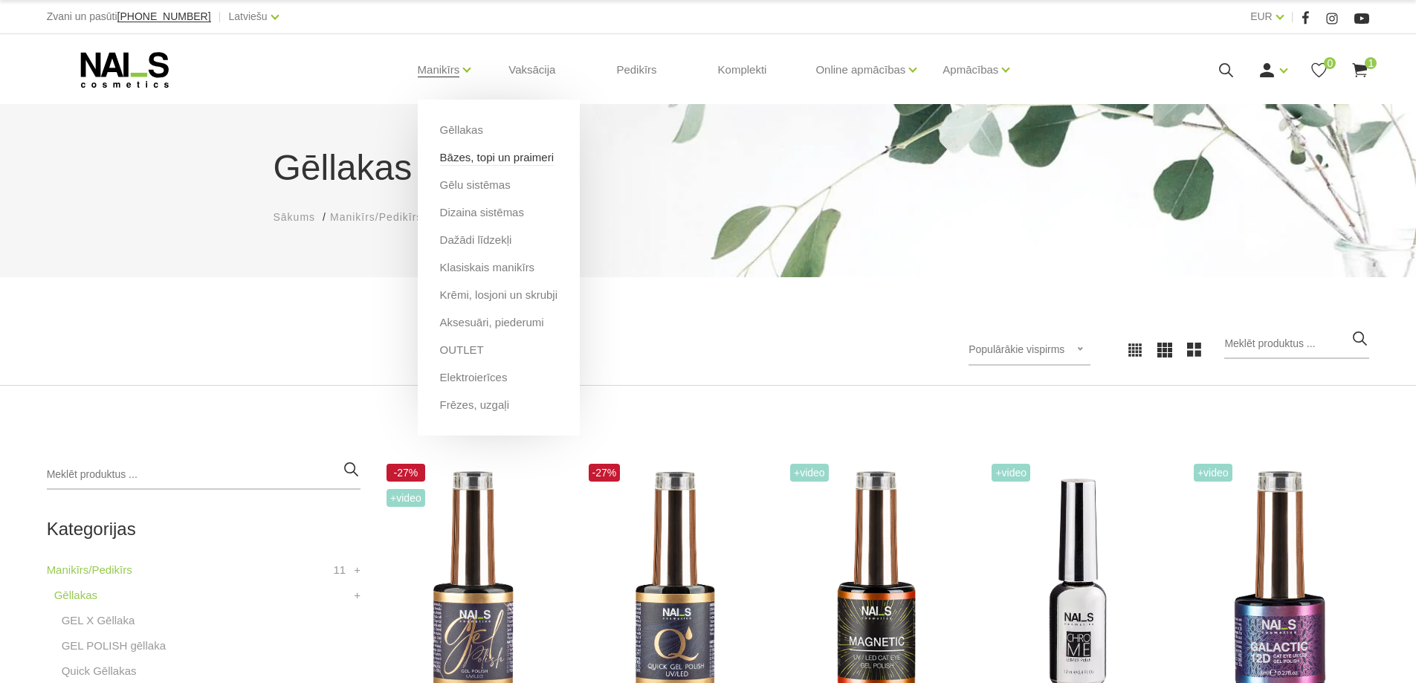
click at [459, 162] on link "Bāzes, topi un praimeri" at bounding box center [497, 157] width 114 height 16
click at [467, 128] on link "Gēllakas" at bounding box center [461, 130] width 43 height 16
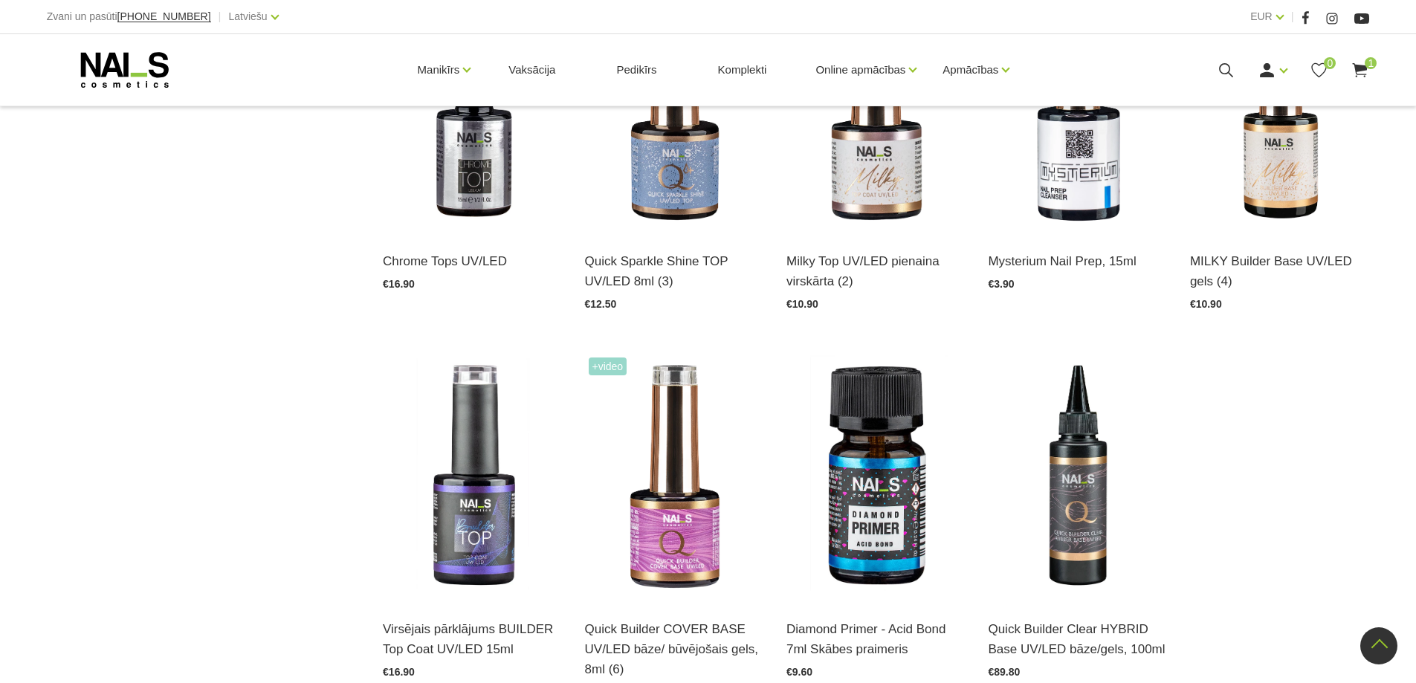
scroll to position [1784, 0]
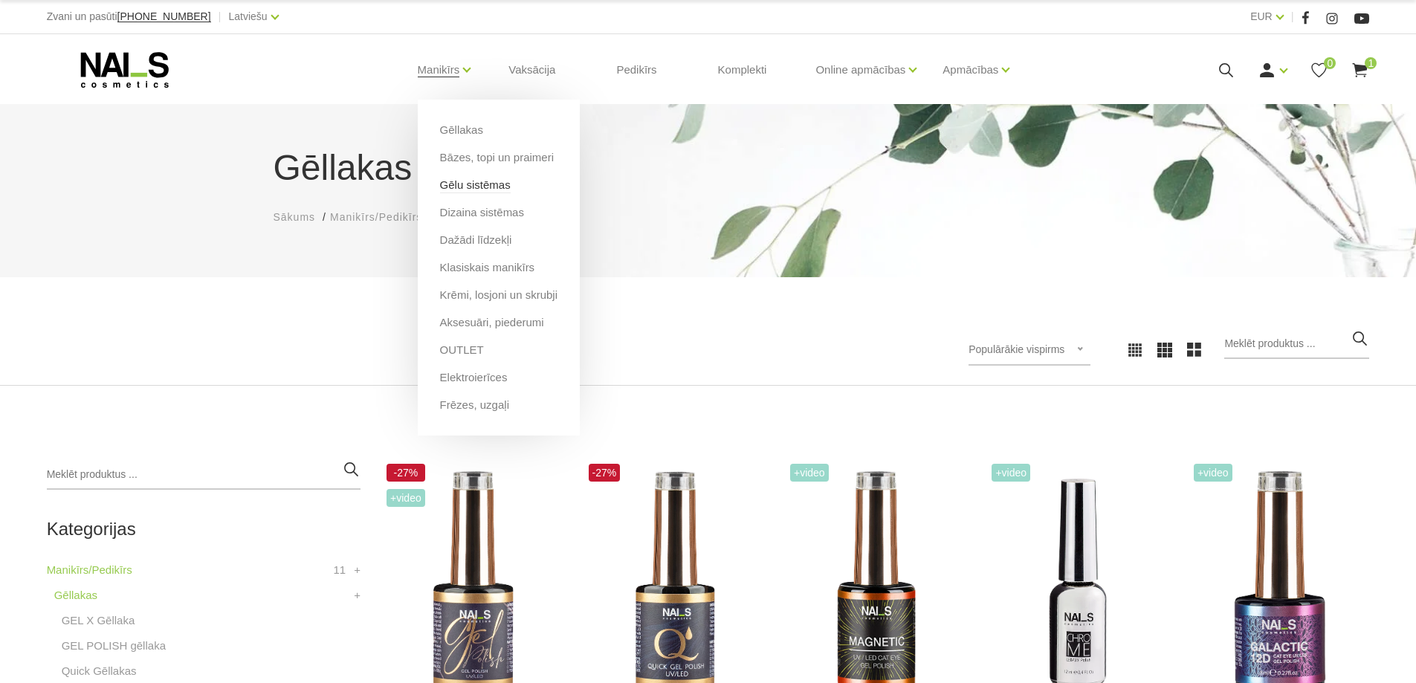
click at [470, 184] on link "Gēlu sistēmas" at bounding box center [475, 185] width 71 height 16
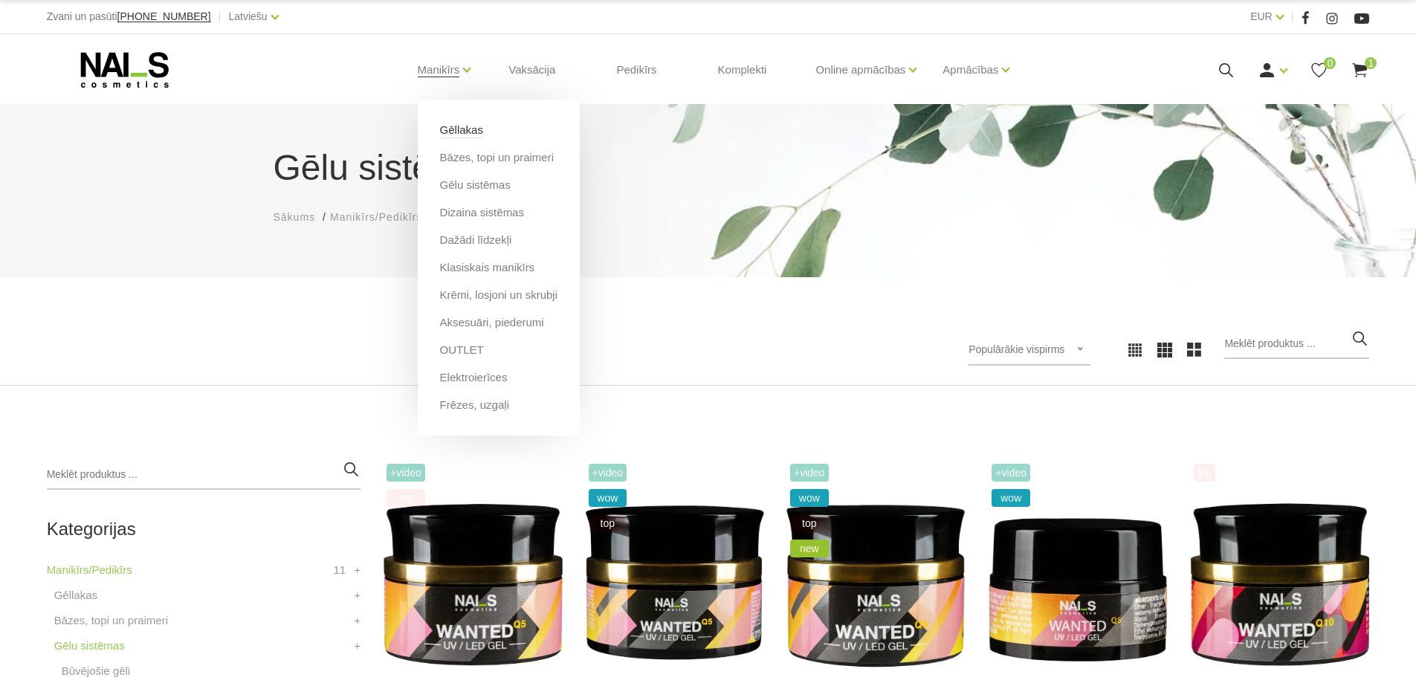
click at [465, 136] on link "Gēllakas" at bounding box center [461, 130] width 43 height 16
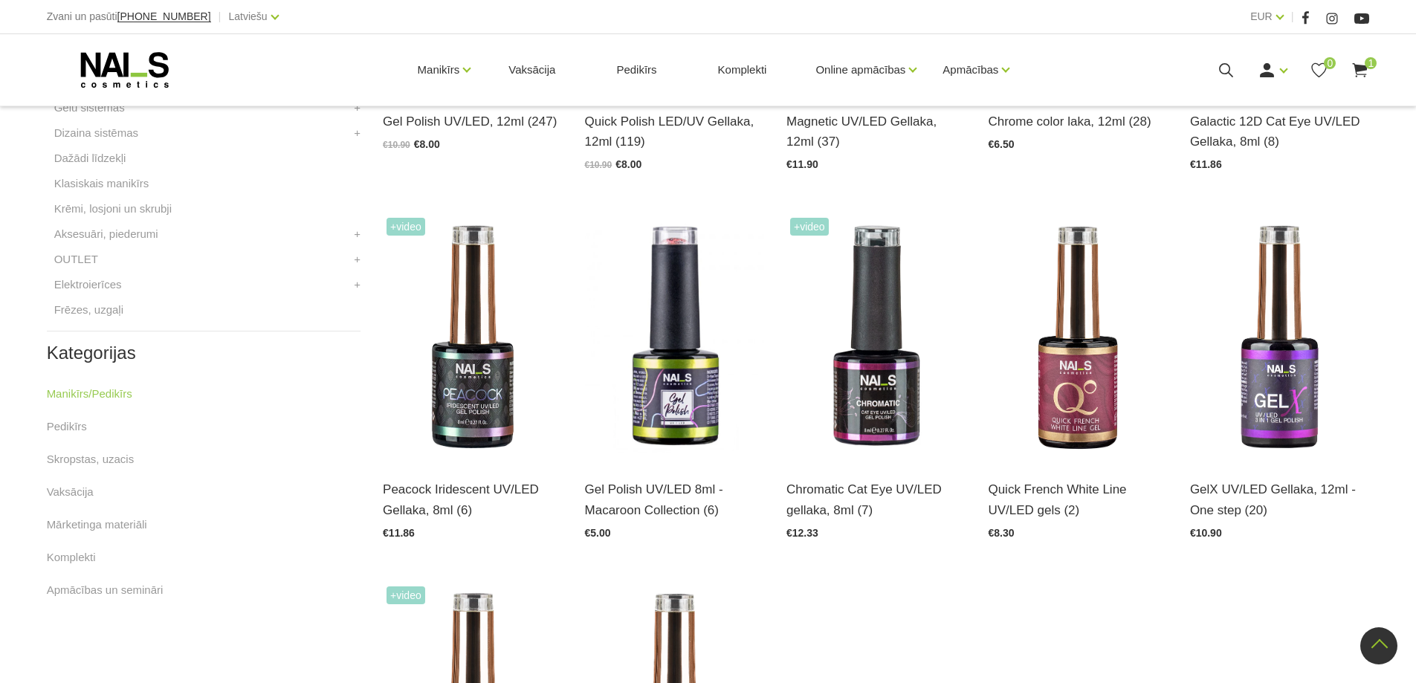
scroll to position [297, 0]
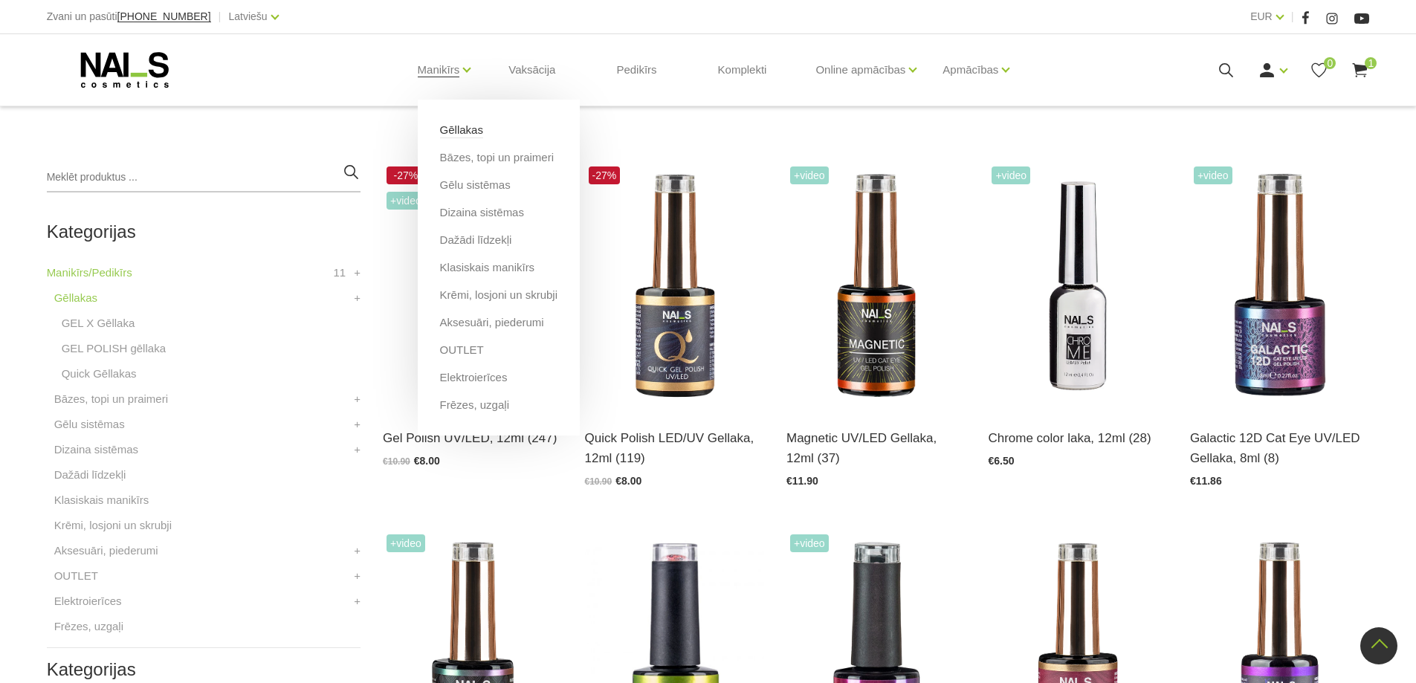
click at [442, 128] on link "Gēllakas" at bounding box center [461, 130] width 43 height 16
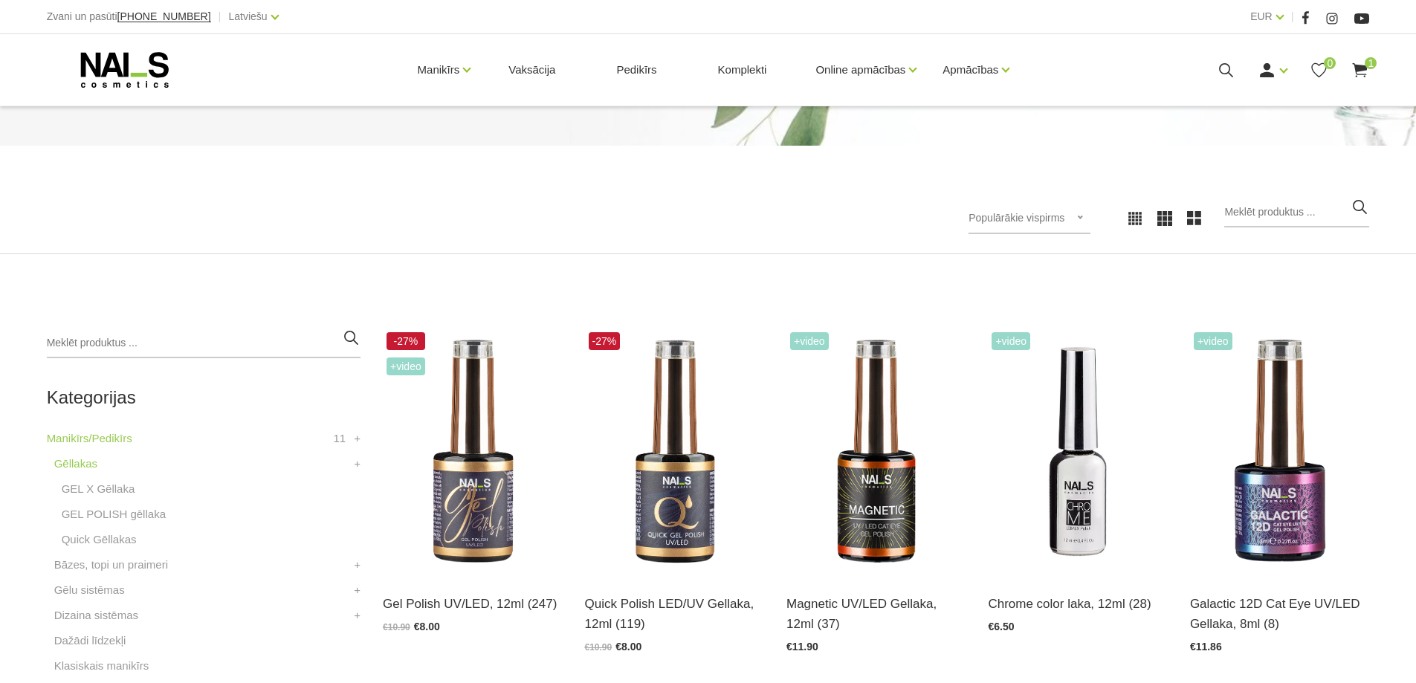
scroll to position [297, 0]
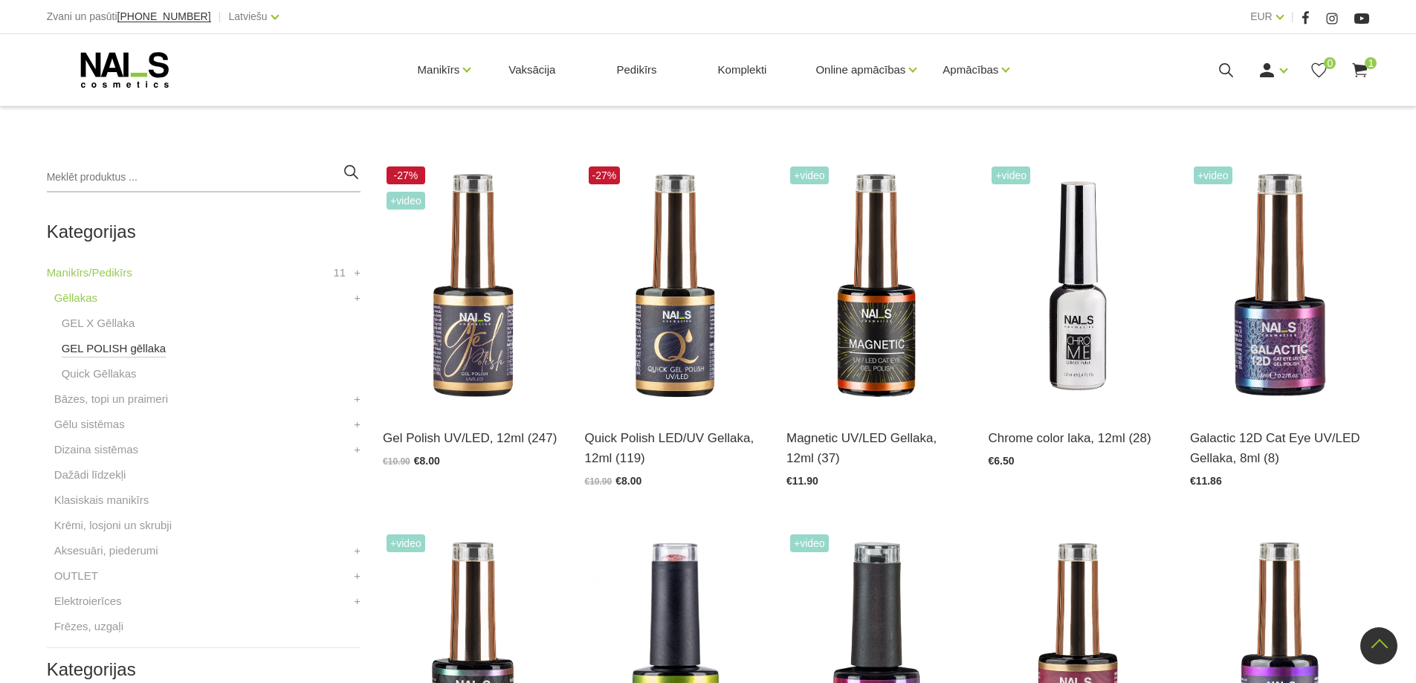
click at [94, 354] on link "GEL POLISH gēllaka" at bounding box center [114, 349] width 104 height 18
